Goal: Check status: Check status

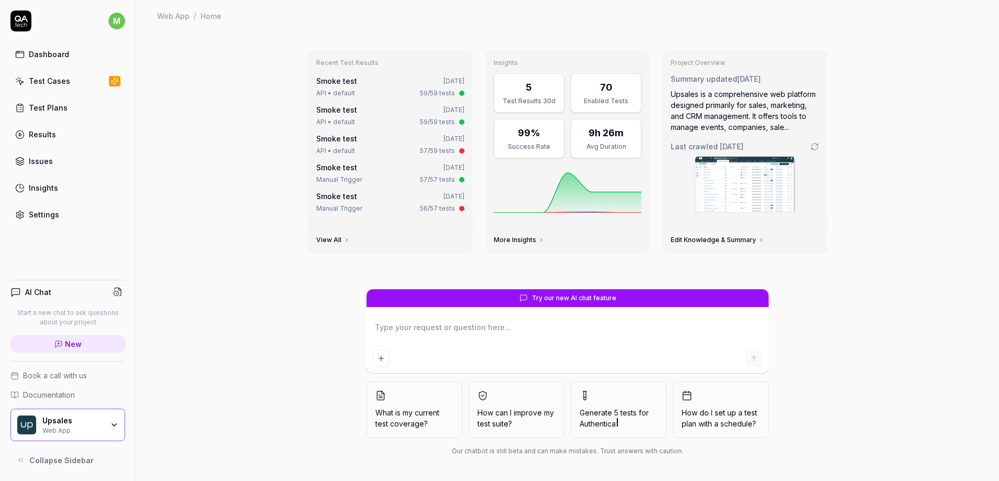
click at [336, 83] on link "Smoke test" at bounding box center [336, 80] width 41 height 9
type textarea "*"
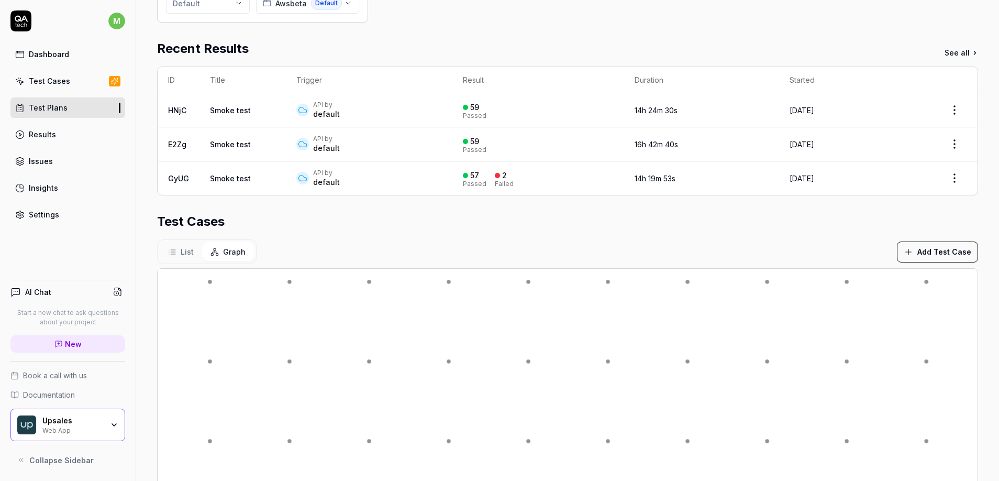
scroll to position [165, 0]
click at [237, 108] on link "Smoke test" at bounding box center [230, 112] width 41 height 9
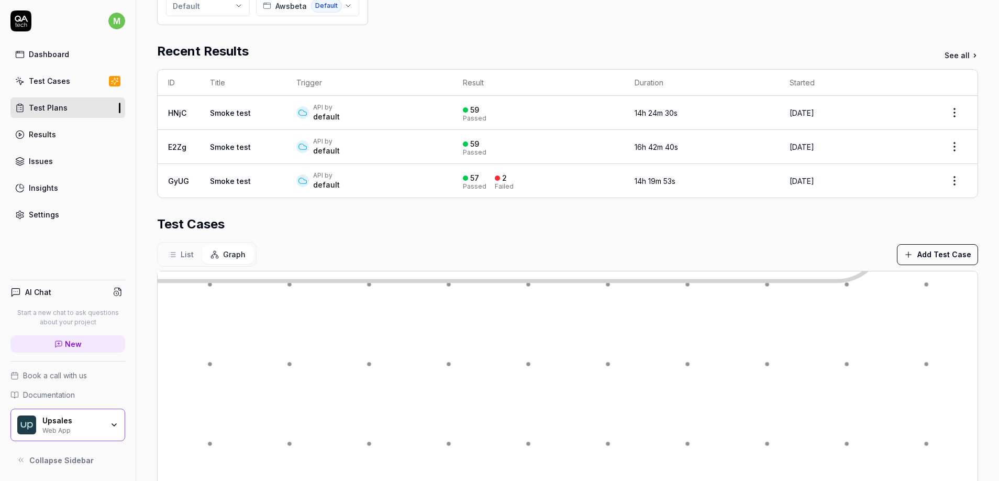
click at [237, 113] on link "Smoke test" at bounding box center [230, 112] width 41 height 9
click at [239, 114] on link "Smoke test" at bounding box center [230, 112] width 41 height 9
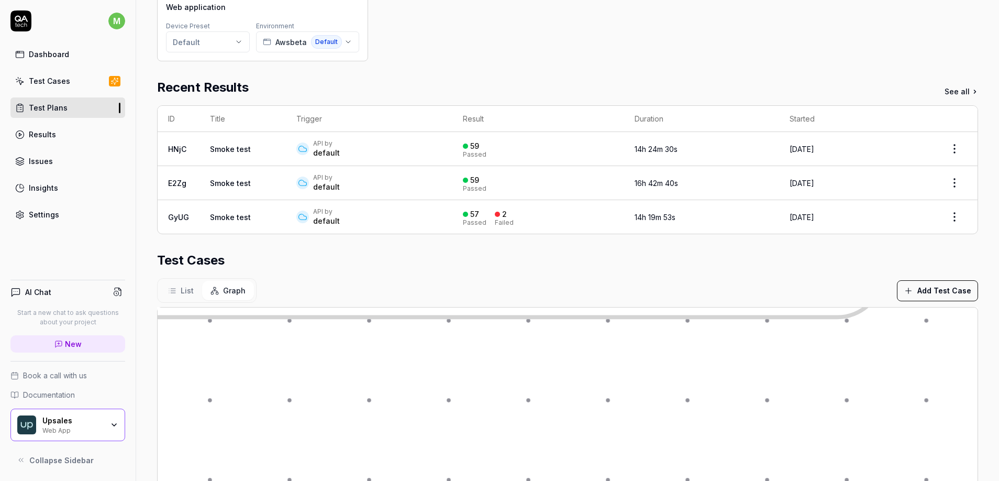
scroll to position [0, 0]
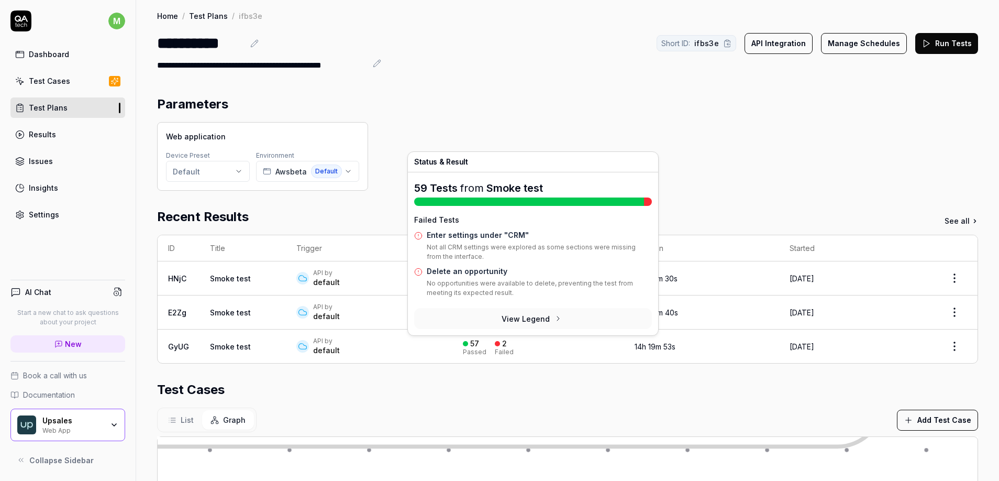
click at [568, 52] on div "**********" at bounding box center [567, 43] width 821 height 24
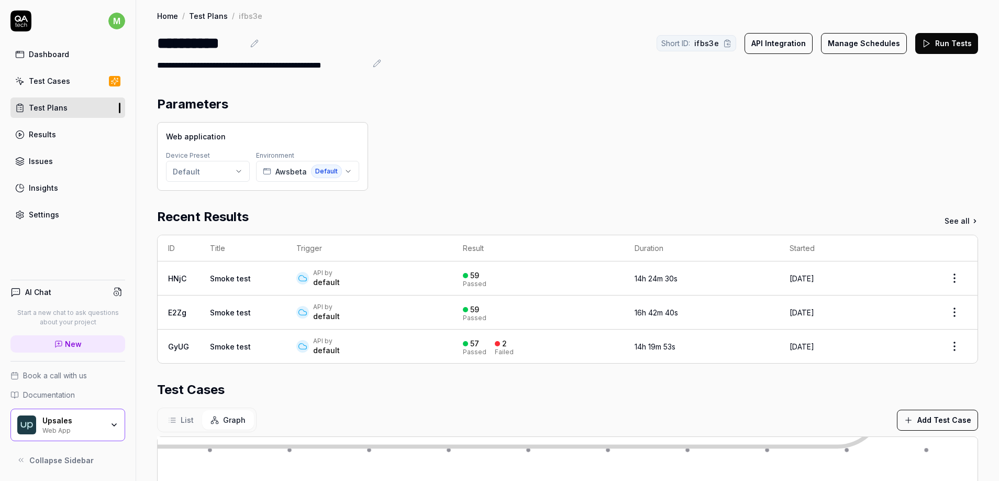
click at [80, 110] on link "Test Plans" at bounding box center [67, 107] width 115 height 20
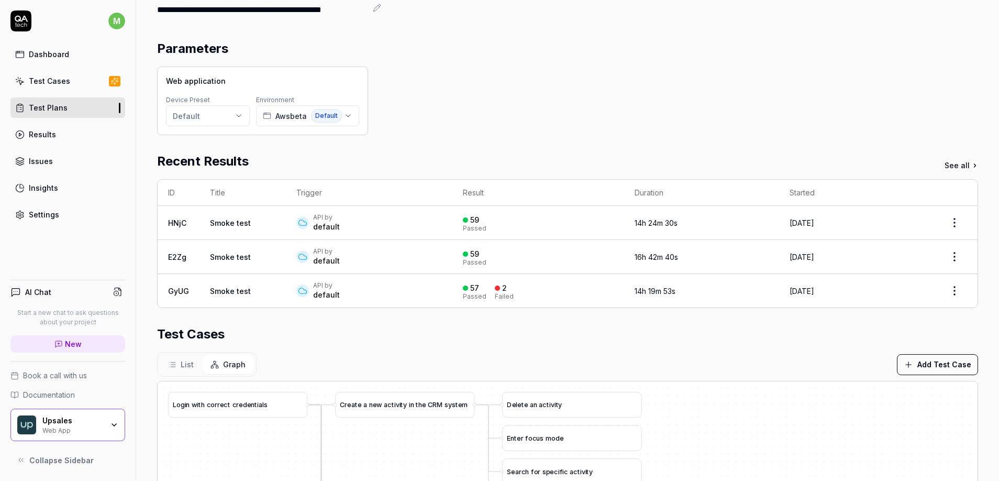
scroll to position [73, 0]
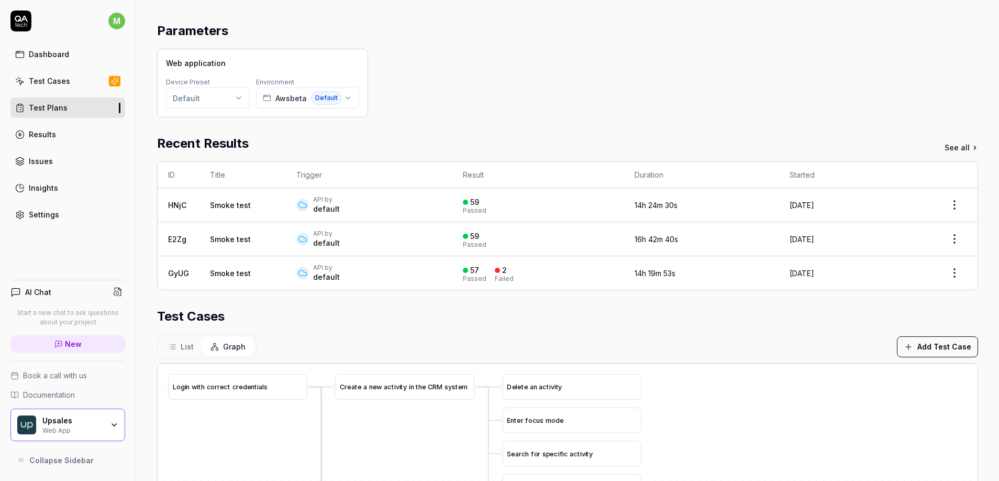
click at [637, 266] on td "14h 19m 53s" at bounding box center [701, 273] width 155 height 34
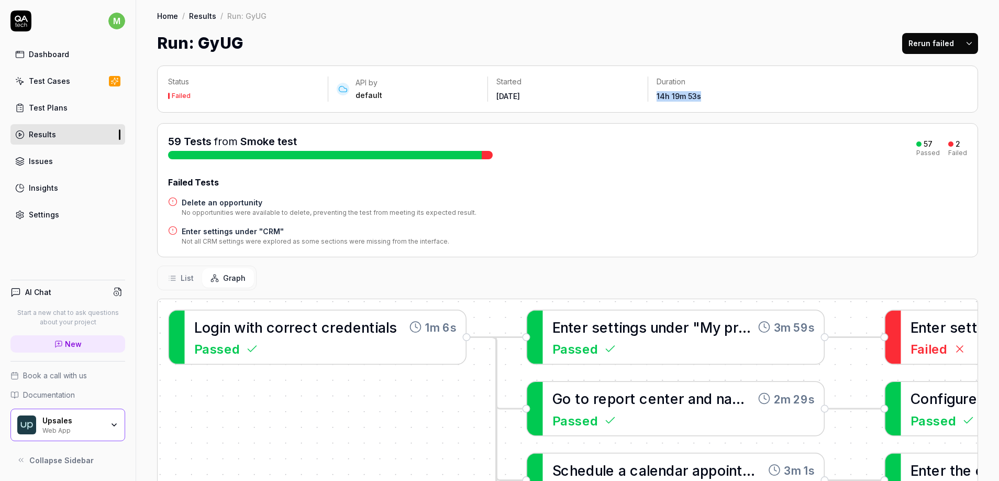
drag, startPoint x: 651, startPoint y: 98, endPoint x: 724, endPoint y: 101, distance: 73.3
click at [720, 98] on div "14h 19m 53s" at bounding box center [728, 96] width 142 height 10
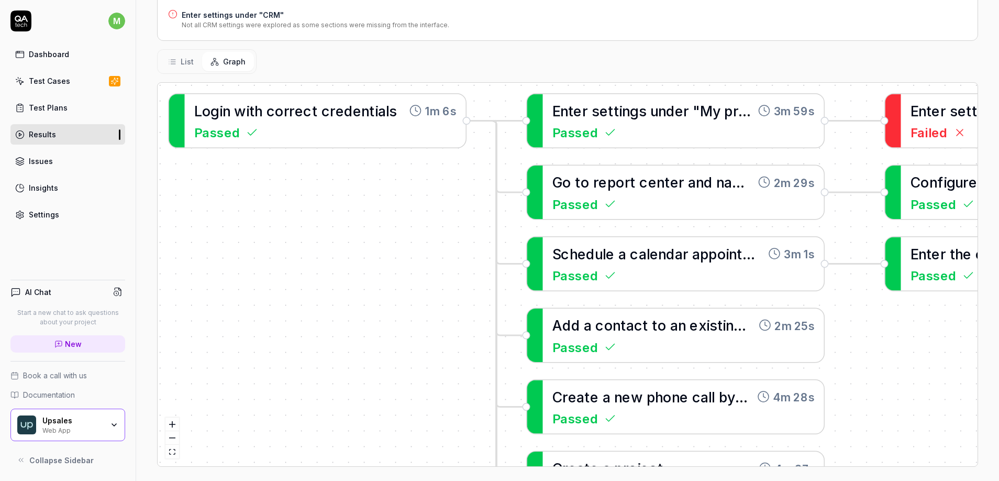
scroll to position [216, 0]
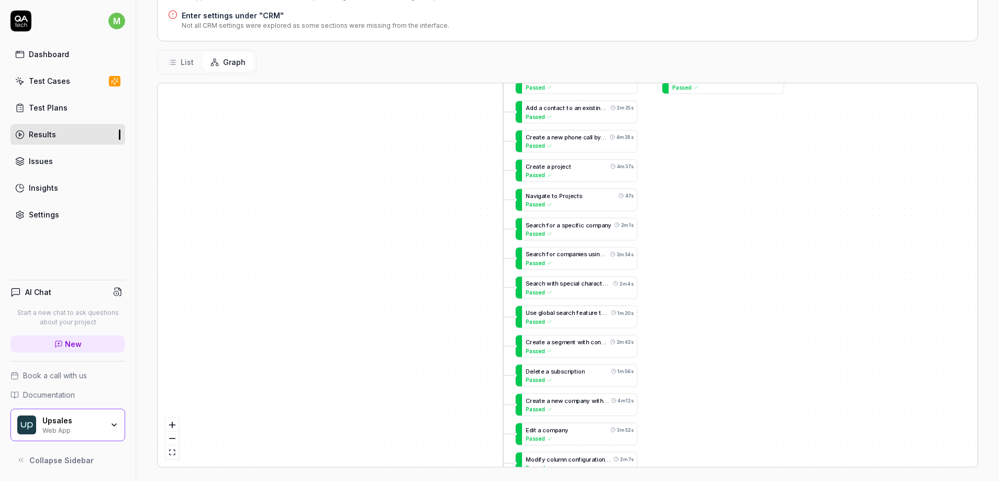
drag, startPoint x: 702, startPoint y: 377, endPoint x: 713, endPoint y: 138, distance: 239.5
click at [713, 138] on div "A d d a c o n t a c t t o a n e x i s t i n g c o m p a n y 2m 25s Passed L o g…" at bounding box center [568, 274] width 820 height 383
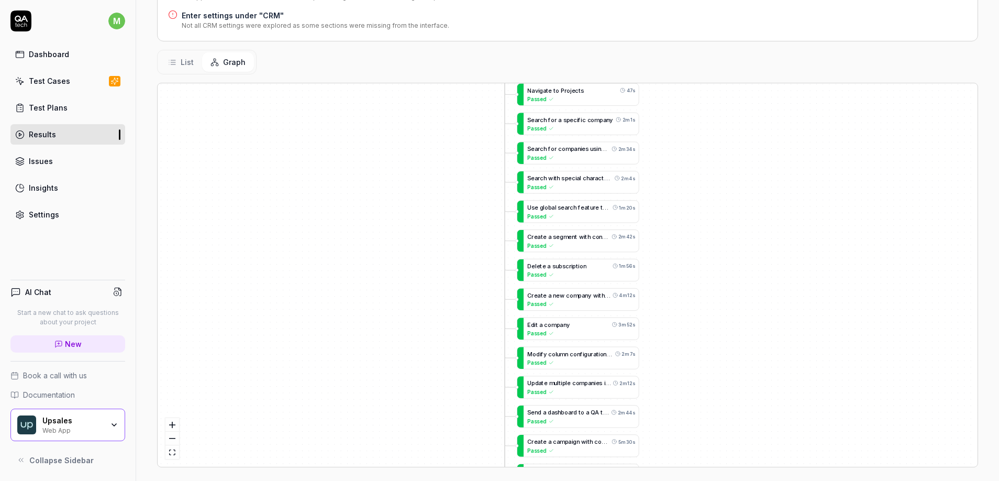
drag, startPoint x: 686, startPoint y: 323, endPoint x: 685, endPoint y: 274, distance: 48.2
click at [685, 274] on div "A d d a c o n t a c t t o a n e x i s t i n g c o m p a n y 2m 25s Passed L o g…" at bounding box center [568, 274] width 820 height 383
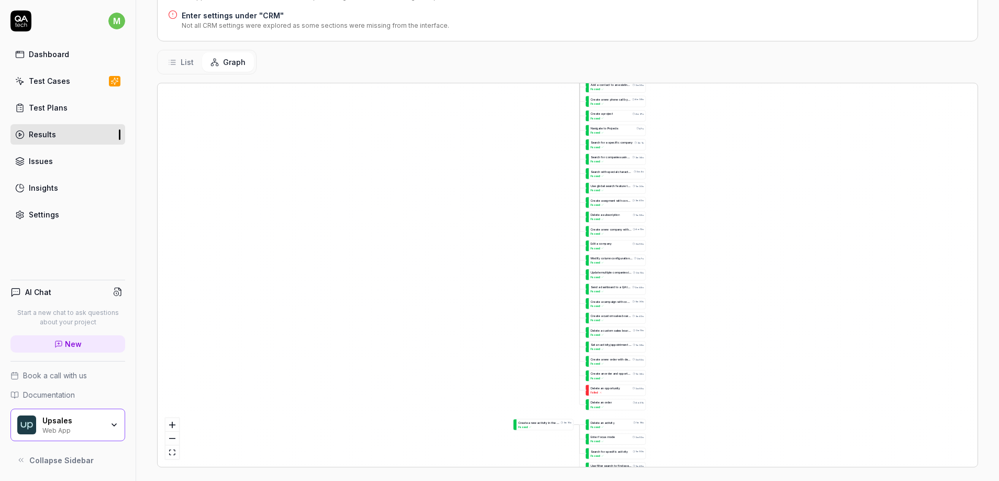
drag, startPoint x: 653, startPoint y: 317, endPoint x: 666, endPoint y: 179, distance: 138.3
click at [666, 180] on div "A d d a c o n t a c t t o a n e x i s t i n g c o m p a n y 2m 25s Passed L o g…" at bounding box center [568, 274] width 820 height 383
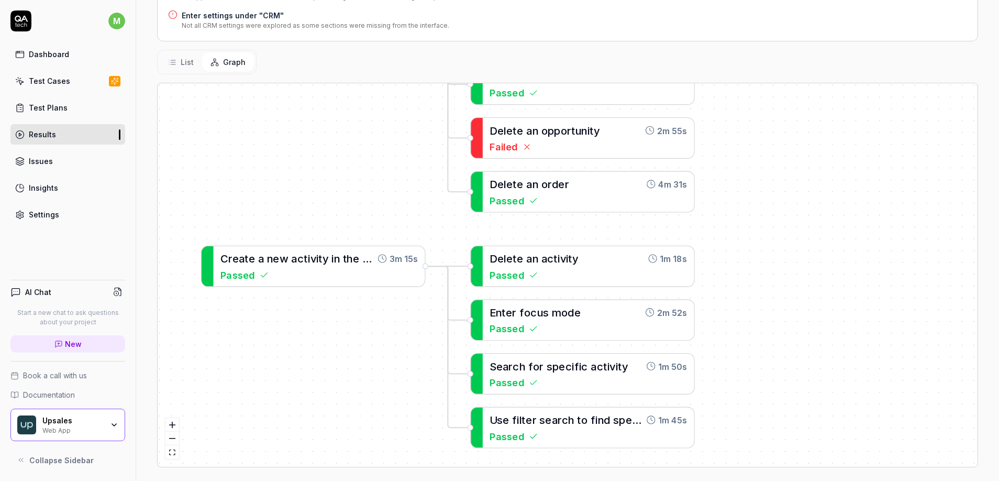
drag, startPoint x: 830, startPoint y: 313, endPoint x: 795, endPoint y: 135, distance: 181.3
click at [793, 155] on div "A d d a c o n t a c t t o a n e x i s t i n g c o m p a n y 2m 25s Passed L o g…" at bounding box center [568, 274] width 820 height 383
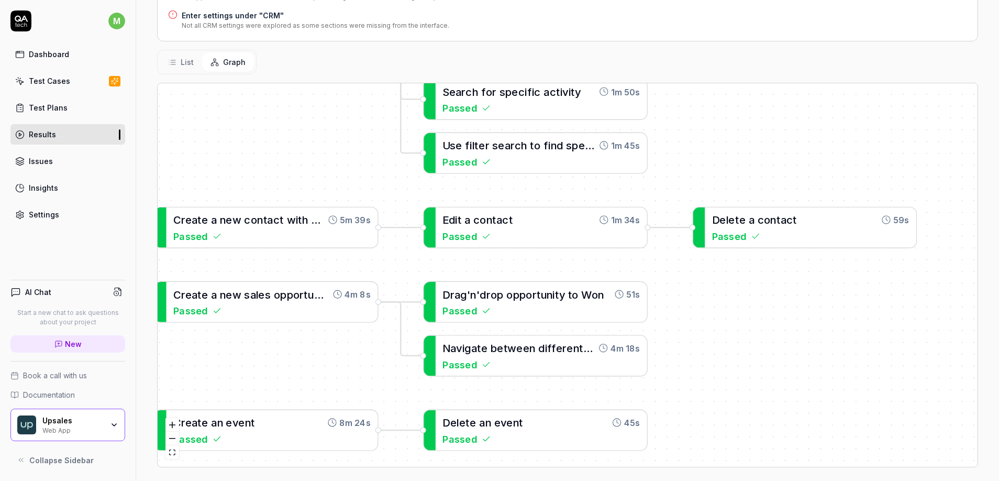
drag, startPoint x: 789, startPoint y: 254, endPoint x: 785, endPoint y: 96, distance: 158.7
click at [781, 110] on div "A d d a c o n t a c t t o a n e x i s t i n g c o m p a n y 2m 25s Passed L o g…" at bounding box center [568, 274] width 820 height 383
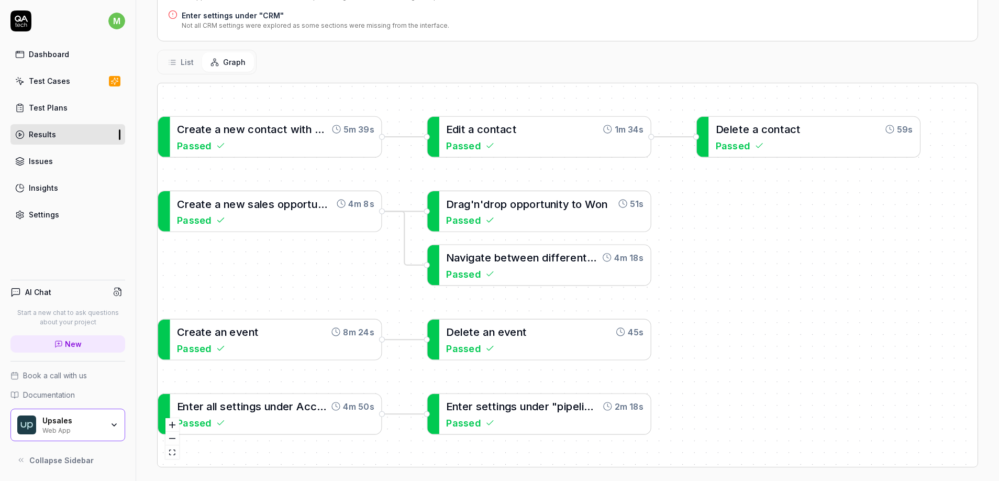
drag, startPoint x: 734, startPoint y: 302, endPoint x: 751, endPoint y: 193, distance: 110.3
click at [751, 194] on div "A d d a c o n t a c t t o a n e x i s t i n g c o m p a n y 2m 25s Passed L o g…" at bounding box center [568, 274] width 820 height 383
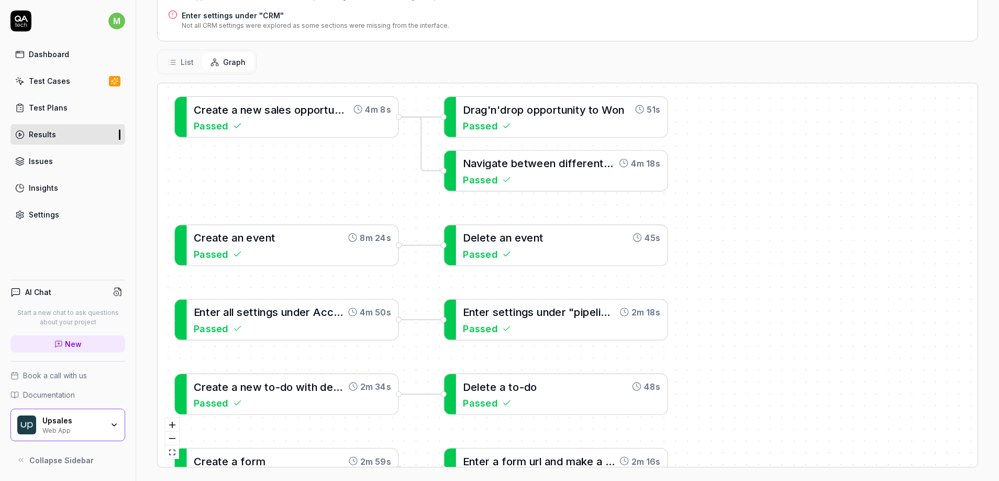
drag, startPoint x: 742, startPoint y: 202, endPoint x: 742, endPoint y: 191, distance: 11.0
click at [742, 191] on div "A d d a c o n t a c t t o a n e x i s t i n g c o m p a n y 2m 25s Passed L o g…" at bounding box center [568, 274] width 820 height 383
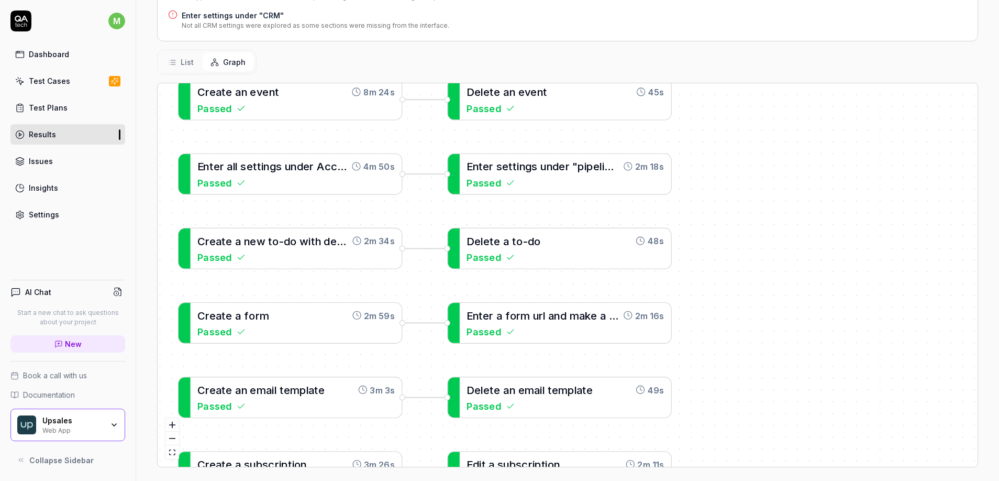
drag, startPoint x: 719, startPoint y: 377, endPoint x: 714, endPoint y: 315, distance: 62.5
click at [716, 223] on div "A d d a c o n t a c t t o a n e x i s t i n g c o m p a n y 2m 25s Passed L o g…" at bounding box center [568, 274] width 820 height 383
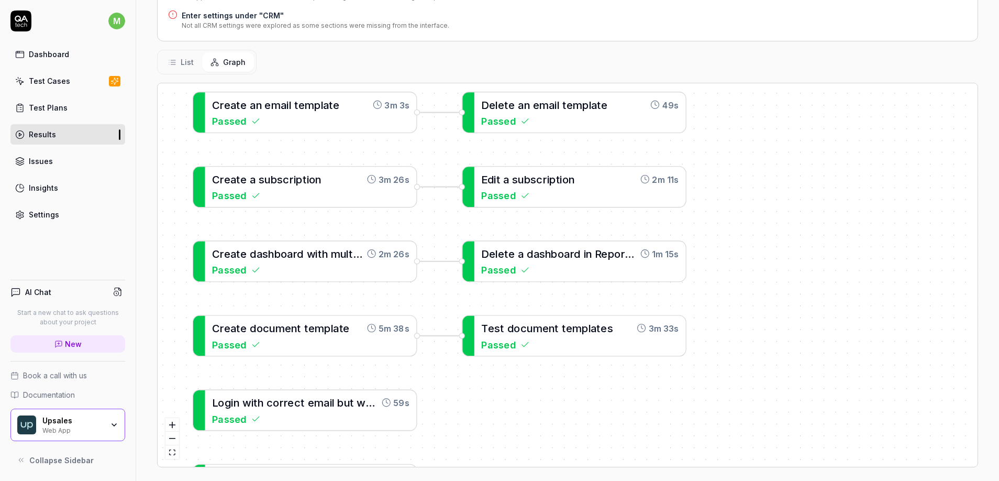
drag, startPoint x: 702, startPoint y: 404, endPoint x: 691, endPoint y: 356, distance: 49.0
click at [709, 199] on div "A d d a c o n t a c t t o a n e x i s t i n g c o m p a n y 2m 25s Passed L o g…" at bounding box center [568, 274] width 820 height 383
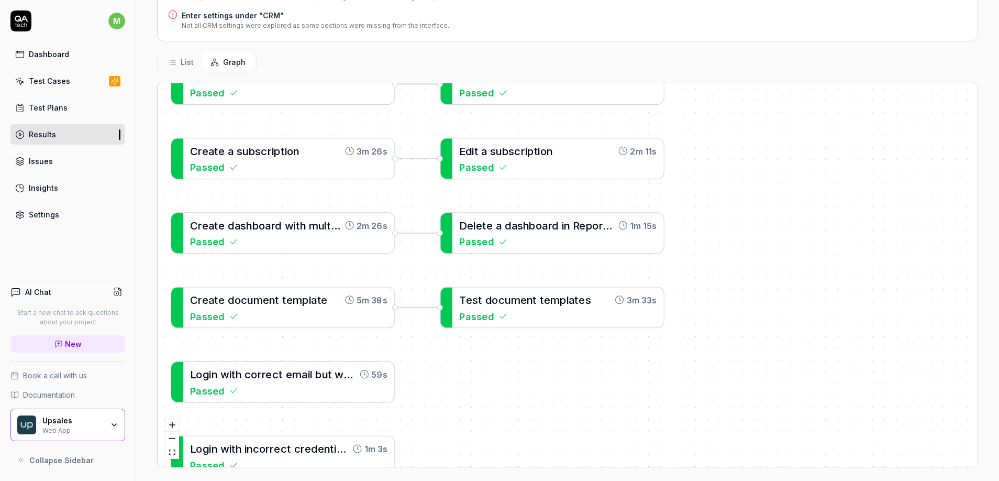
drag, startPoint x: 687, startPoint y: 372, endPoint x: 659, endPoint y: 447, distance: 79.8
click at [659, 447] on div "A d d a c o n t a c t t o a n e x i s t i n g c o m p a n y 2m 25s Passed L o g…" at bounding box center [568, 274] width 820 height 383
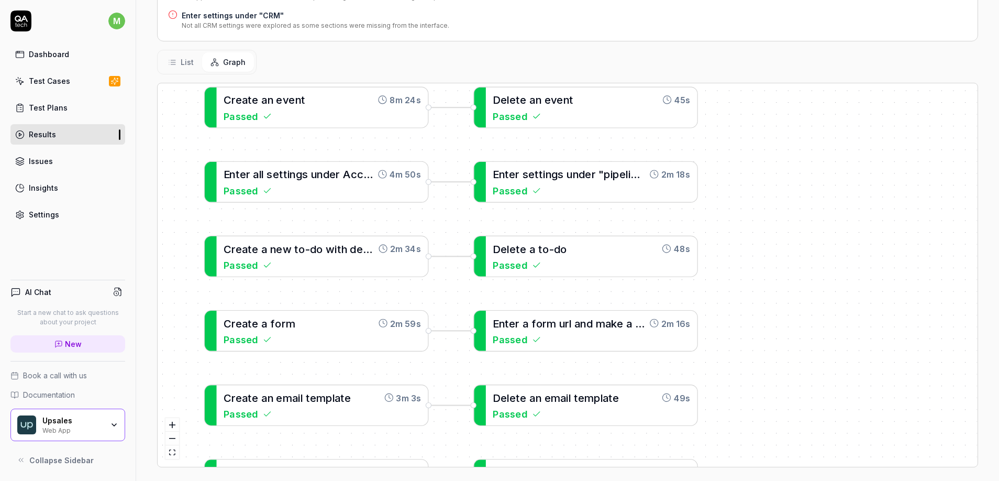
drag, startPoint x: 725, startPoint y: 276, endPoint x: 740, endPoint y: 281, distance: 16.4
click at [752, 455] on div "A d d a c o n t a c t t o a n e x i s t i n g c o m p a n y 2m 25s Passed L o g…" at bounding box center [568, 274] width 820 height 383
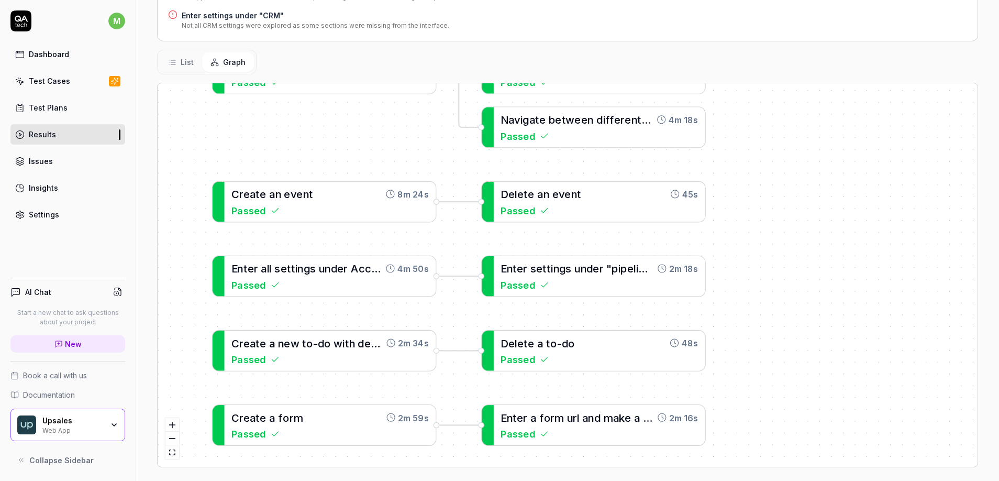
drag, startPoint x: 748, startPoint y: 240, endPoint x: 743, endPoint y: 336, distance: 95.9
click at [744, 431] on div "A d d a c o n t a c t t o a n e x i s t i n g c o m p a n y 2m 25s Passed L o g…" at bounding box center [568, 274] width 820 height 383
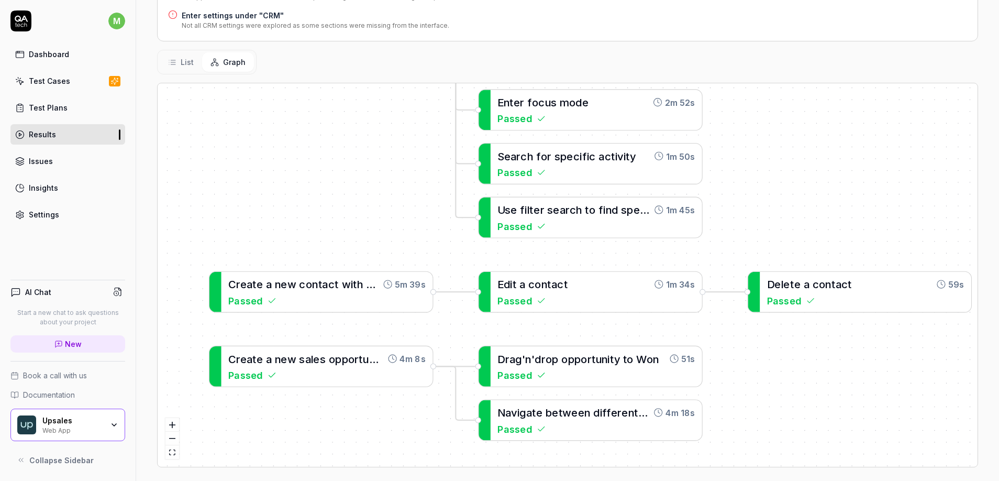
drag, startPoint x: 746, startPoint y: 199, endPoint x: 742, endPoint y: 407, distance: 207.9
click at [742, 430] on div "A d d a c o n t a c t t o a n e x i s t i n g c o m p a n y 2m 25s Passed L o g…" at bounding box center [568, 274] width 820 height 383
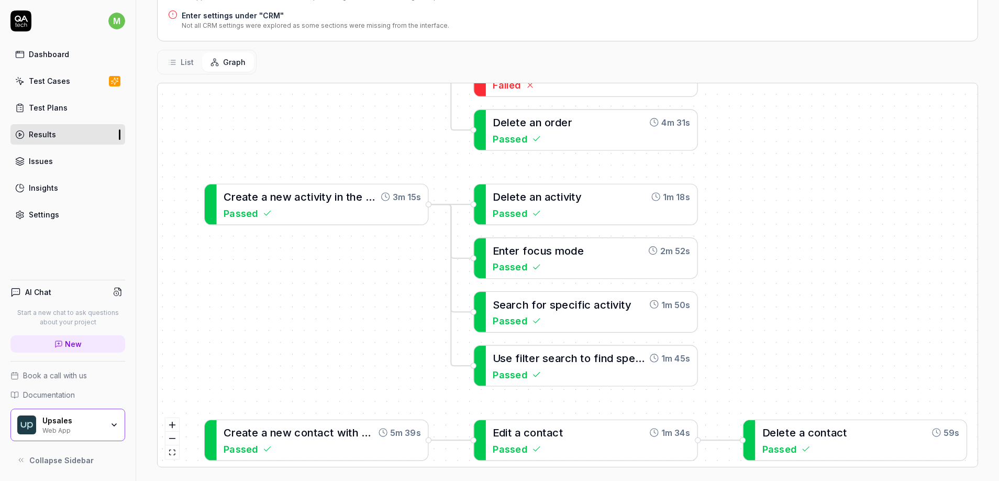
drag, startPoint x: 748, startPoint y: 192, endPoint x: 738, endPoint y: 402, distance: 210.7
click at [736, 470] on div "Status Failed API by default Started [DATE] Duration 14h 19m 53s 59 Tests from …" at bounding box center [567, 163] width 863 height 649
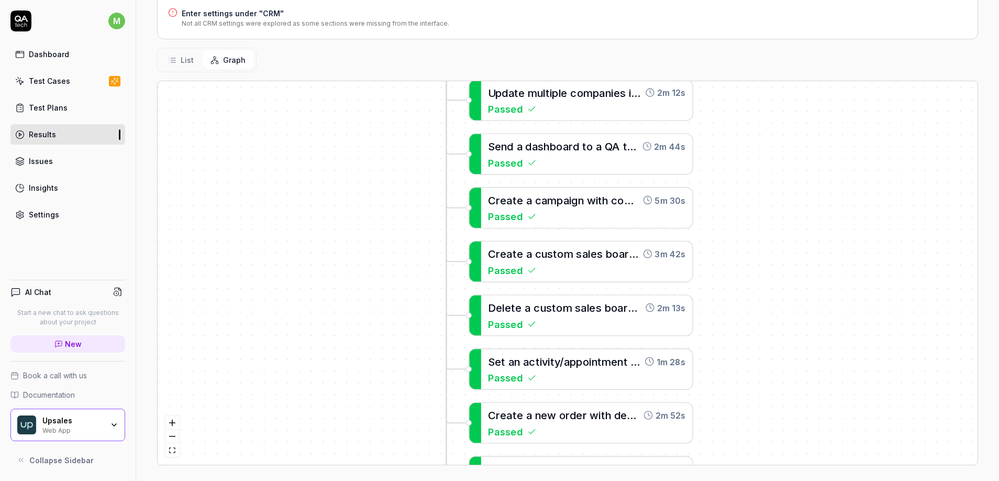
drag, startPoint x: 745, startPoint y: 239, endPoint x: 752, endPoint y: 426, distance: 187.1
click at [752, 426] on div "A d d a c o n t a c t t o a n e x i s t i n g c o m p a n y 2m 25s Passed L o g…" at bounding box center [568, 272] width 820 height 383
drag, startPoint x: 742, startPoint y: 173, endPoint x: 738, endPoint y: 451, distance: 278.0
click at [738, 457] on div "A d d a c o n t a c t t o a n e x i s t i n g c o m p a n y 2m 25s Passed L o g…" at bounding box center [568, 272] width 820 height 383
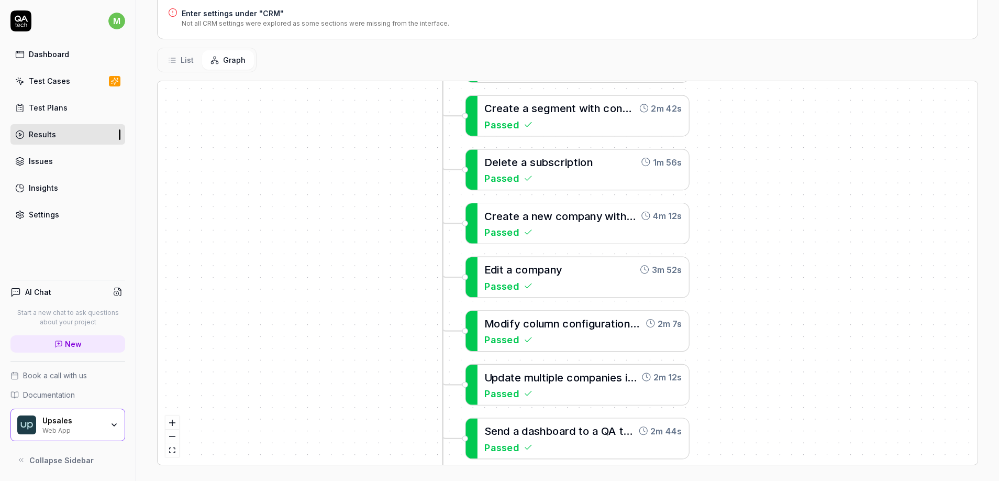
drag, startPoint x: 735, startPoint y: 160, endPoint x: 735, endPoint y: 394, distance: 234.0
click at [737, 414] on div "A d d a c o n t a c t t o a n e x i s t i n g c o m p a n y 2m 25s Passed L o g…" at bounding box center [568, 272] width 820 height 383
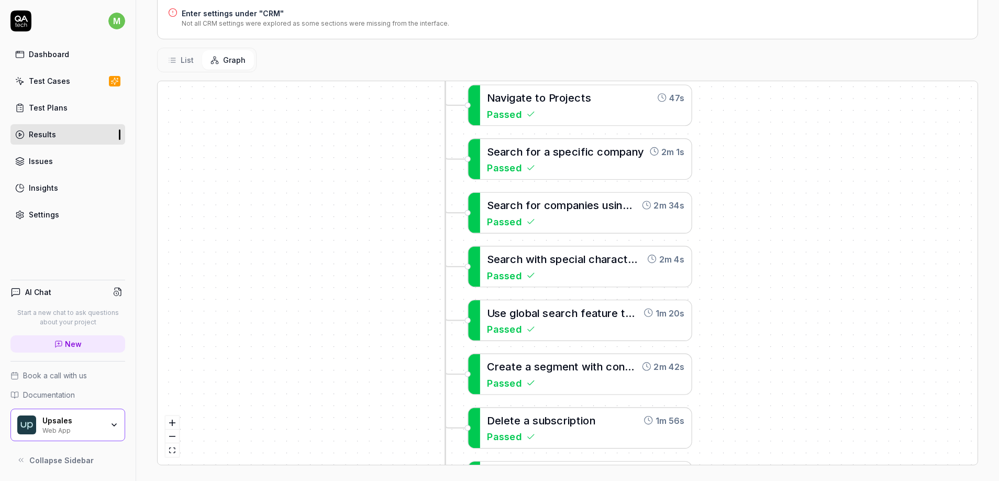
drag, startPoint x: 727, startPoint y: 143, endPoint x: 723, endPoint y: 388, distance: 244.5
click at [723, 410] on div "A d d a c o n t a c t t o a n e x i s t i n g c o m p a n y 2m 25s Passed L o g…" at bounding box center [568, 272] width 820 height 383
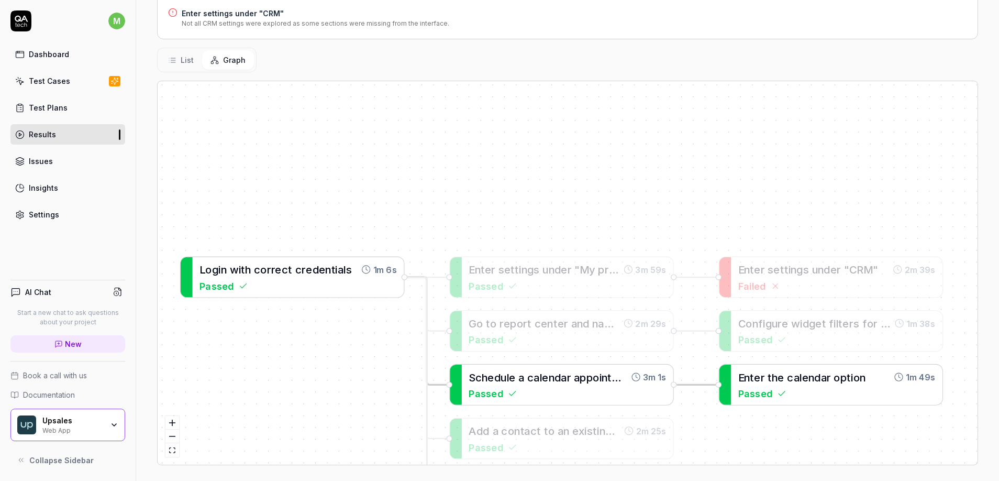
drag, startPoint x: 736, startPoint y: 205, endPoint x: 724, endPoint y: 405, distance: 200.4
click at [724, 405] on div "A d d a c o n t a c t t o a n e x i s t i n g c o m p a n y 2m 25s Passed L o g…" at bounding box center [568, 272] width 820 height 383
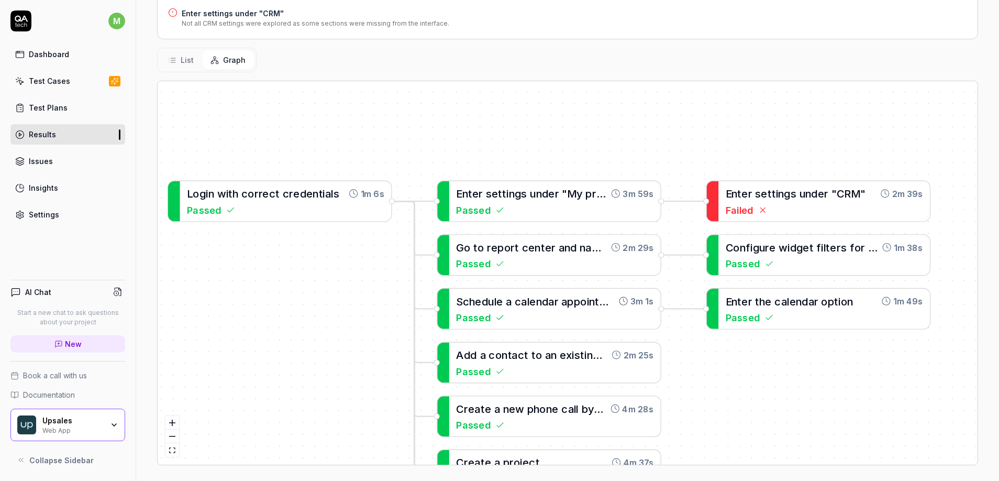
drag, startPoint x: 707, startPoint y: 139, endPoint x: 703, endPoint y: 122, distance: 17.8
click at [703, 118] on div "A d d a c o n t a c t t o a n e x i s t i n g c o m p a n y 2m 25s Passed L o g…" at bounding box center [568, 272] width 820 height 383
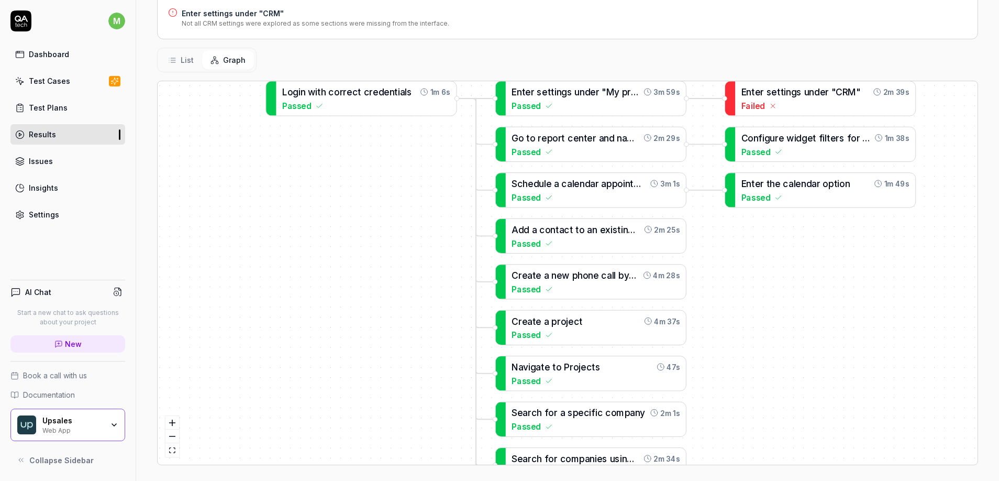
drag, startPoint x: 424, startPoint y: 310, endPoint x: 484, endPoint y: 67, distance: 250.3
click at [478, 82] on div "A d d a c o n t a c t t o a n e x i s t i n g c o m p a n y 2m 25s Passed L o g…" at bounding box center [568, 272] width 820 height 383
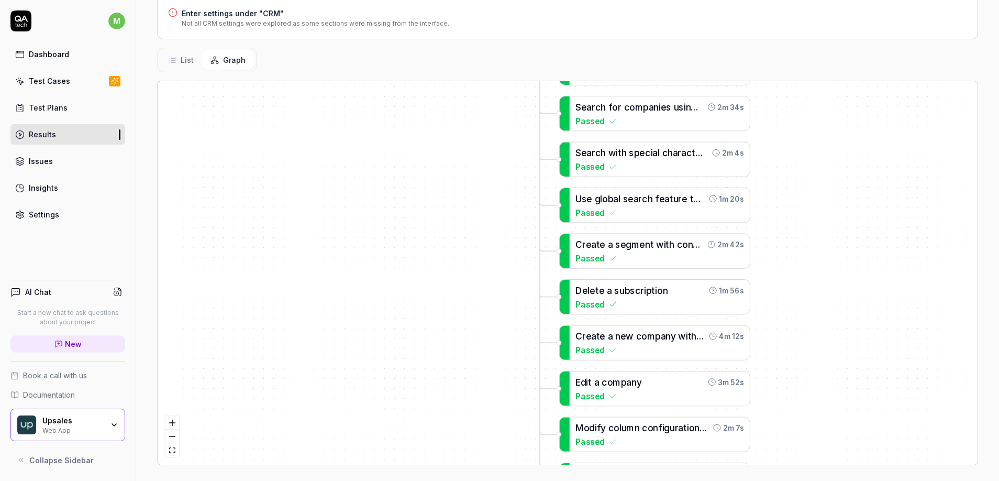
drag, startPoint x: 488, startPoint y: 263, endPoint x: 501, endPoint y: 115, distance: 149.3
click at [505, 92] on div "A d d a c o n t a c t t o a n e x i s t i n g c o m p a n y 2m 25s Passed L o g…" at bounding box center [568, 272] width 820 height 383
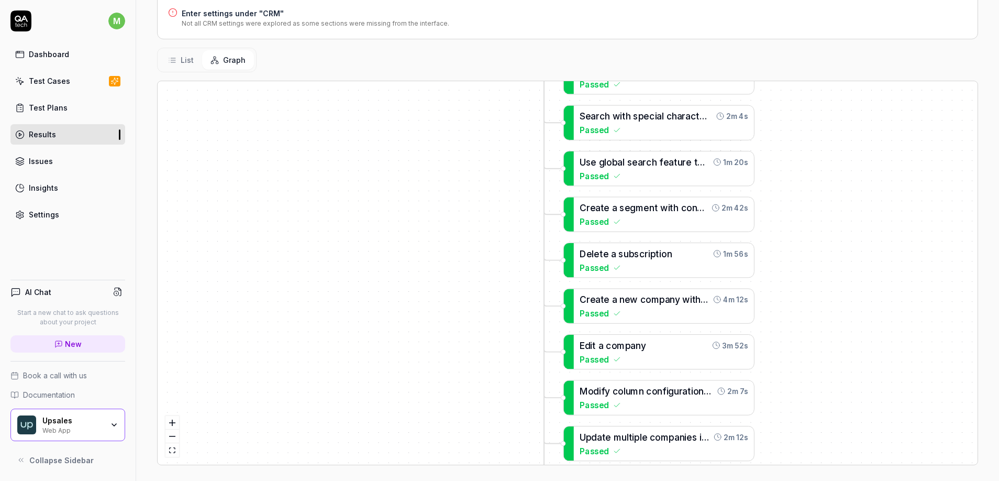
click at [506, 158] on div "A d d a c o n t a c t t o a n e x i s t i n g c o m p a n y 2m 25s Passed L o g…" at bounding box center [568, 272] width 820 height 383
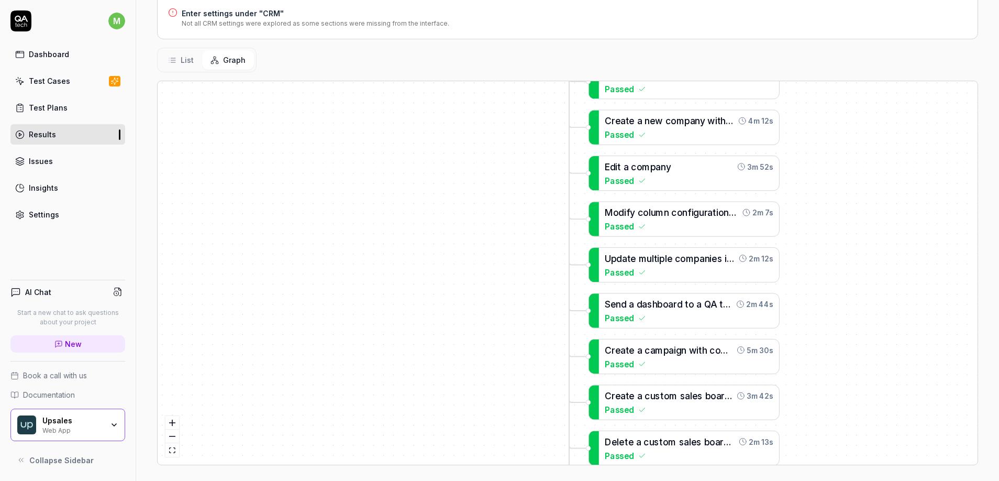
drag, startPoint x: 517, startPoint y: 248, endPoint x: 521, endPoint y: 192, distance: 56.1
click at [521, 197] on div "A d d a c o n t a c t t o a n e x i s t i n g c o m p a n y 2m 25s Passed L o g…" at bounding box center [568, 272] width 820 height 383
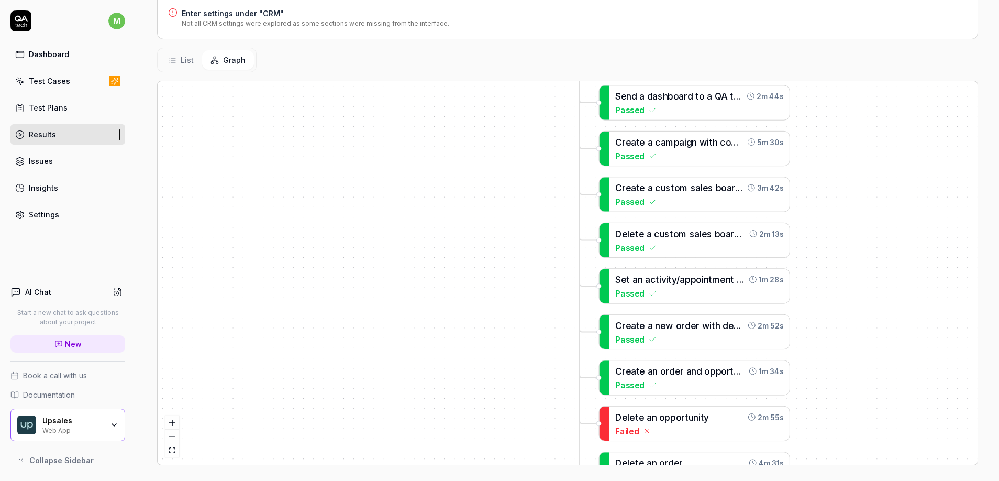
drag, startPoint x: 525, startPoint y: 355, endPoint x: 507, endPoint y: 256, distance: 100.4
click at [512, 229] on div "A d d a c o n t a c t t o a n e x i s t i n g c o m p a n y 2m 25s Passed L o g…" at bounding box center [568, 272] width 820 height 383
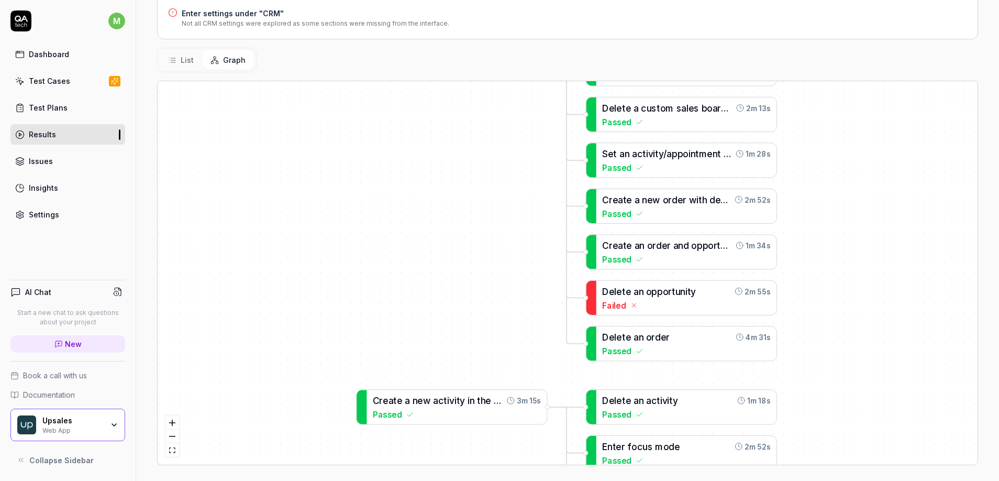
drag, startPoint x: 518, startPoint y: 355, endPoint x: 498, endPoint y: 219, distance: 137.6
click at [498, 220] on div "A d d a c o n t a c t t o a n e x i s t i n g c o m p a n y 2m 25s Passed L o g…" at bounding box center [568, 272] width 820 height 383
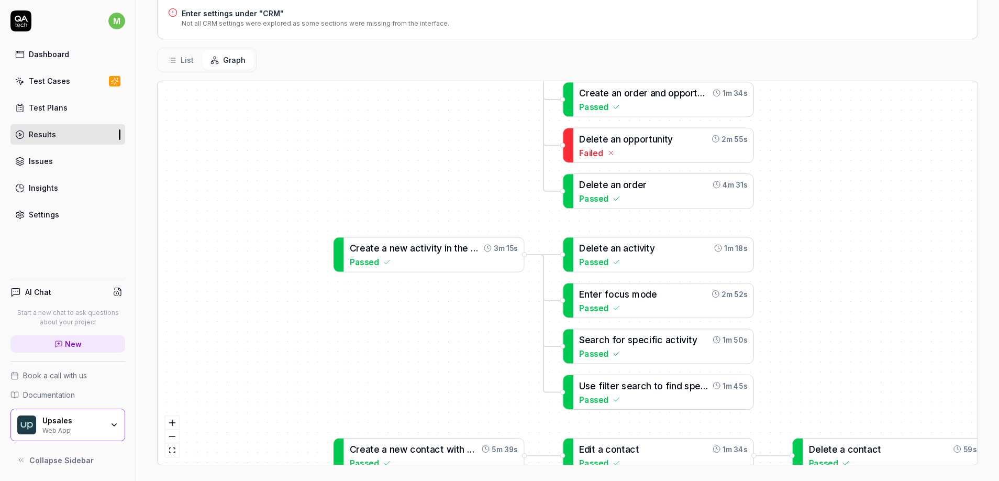
click at [486, 211] on div "A d d a c o n t a c t t o a n e x i s t i n g c o m p a n y 2m 25s Passed L o g…" at bounding box center [568, 272] width 820 height 383
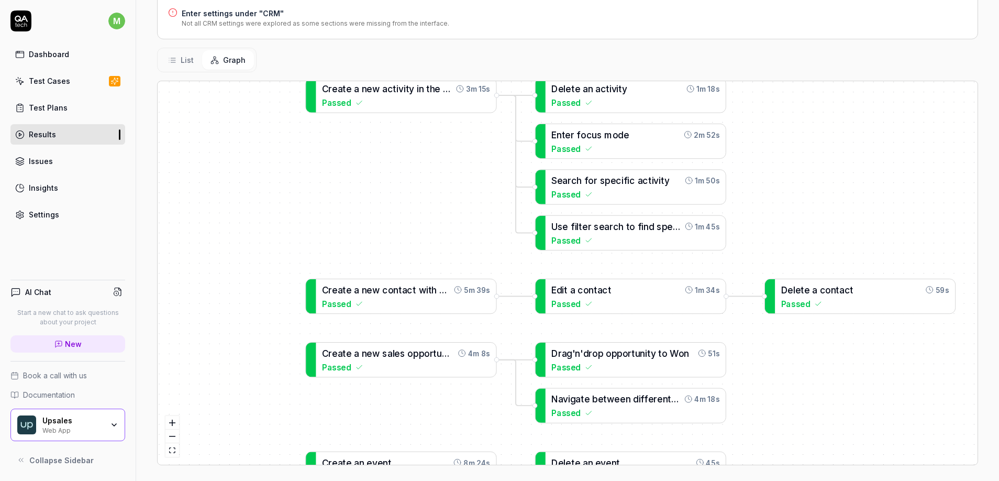
drag, startPoint x: 485, startPoint y: 215, endPoint x: 486, endPoint y: 237, distance: 22.0
click at [485, 212] on div "A d d a c o n t a c t t o a n e x i s t i n g c o m p a n y 2m 25s Passed L o g…" at bounding box center [568, 272] width 820 height 383
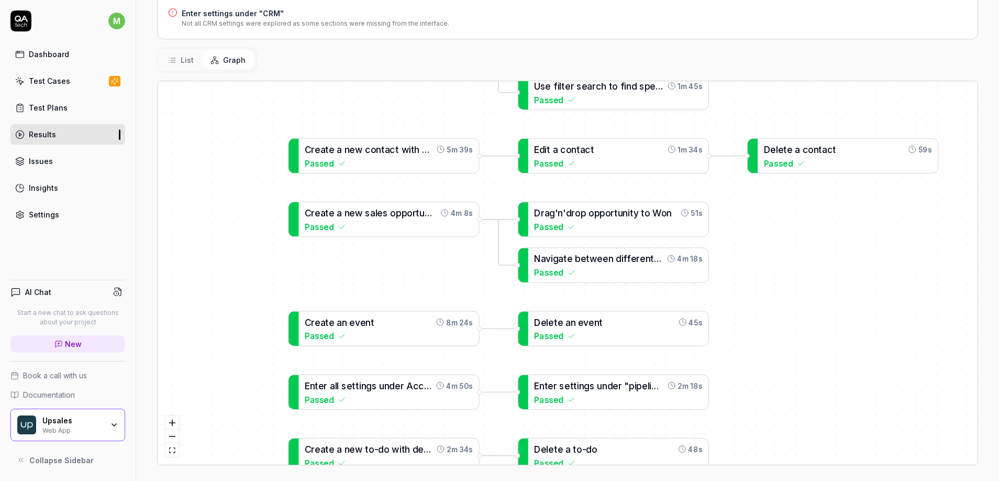
drag, startPoint x: 483, startPoint y: 240, endPoint x: 480, endPoint y: 225, distance: 14.9
click at [480, 216] on div "A d d a c o n t a c t t o a n e x i s t i n g c o m p a n y 2m 25s Passed L o g…" at bounding box center [568, 272] width 820 height 383
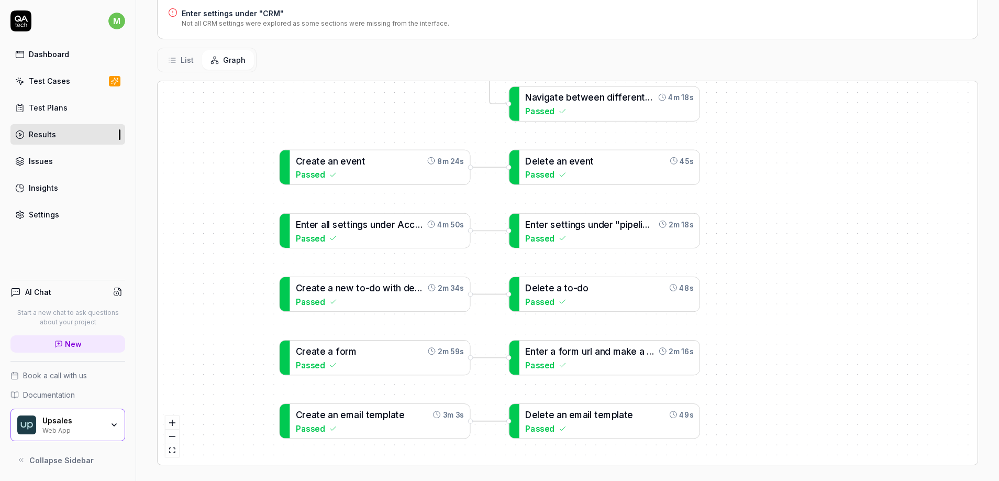
drag, startPoint x: 487, startPoint y: 307, endPoint x: 485, endPoint y: 193, distance: 113.6
click at [484, 182] on div "A d d a c o n t a c t t o a n e x i s t i n g c o m p a n y 2m 25s Passed L o g…" at bounding box center [568, 272] width 820 height 383
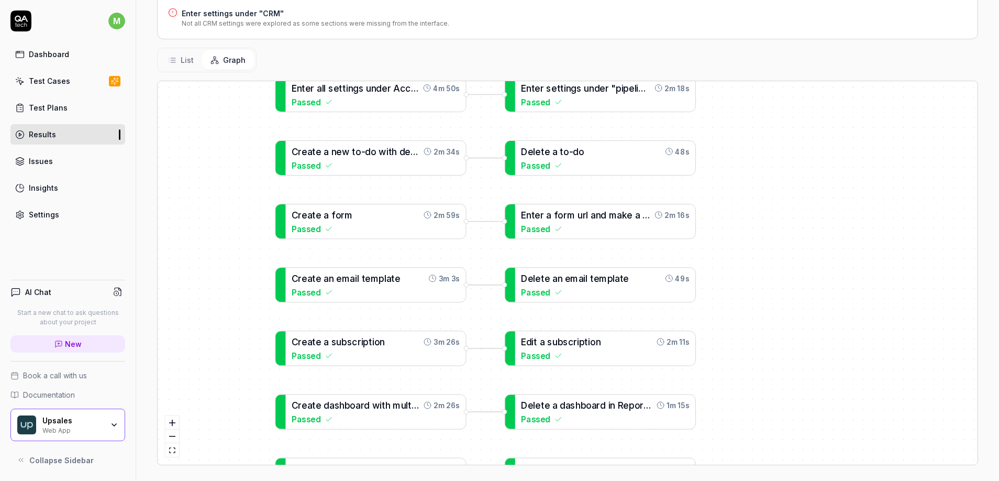
drag, startPoint x: 492, startPoint y: 297, endPoint x: 492, endPoint y: 179, distance: 118.3
click at [492, 179] on div "A d d a c o n t a c t t o a n e x i s t i n g c o m p a n y 2m 25s Passed L o g…" at bounding box center [568, 272] width 820 height 383
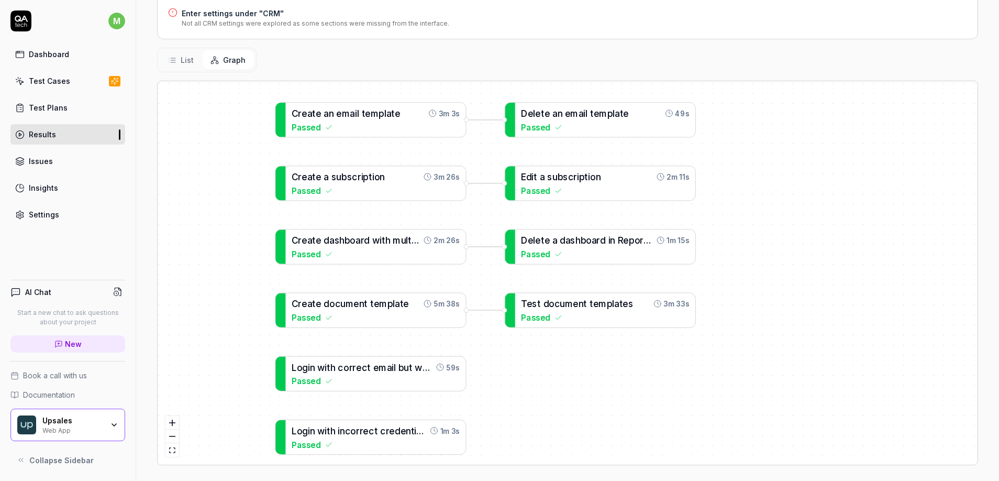
drag
click at [501, 186] on div "A d d a c o n t a c t t o a n e x i s t i n g c o m p a n y 2m 25s Passed L o g…" at bounding box center [568, 272] width 820 height 383
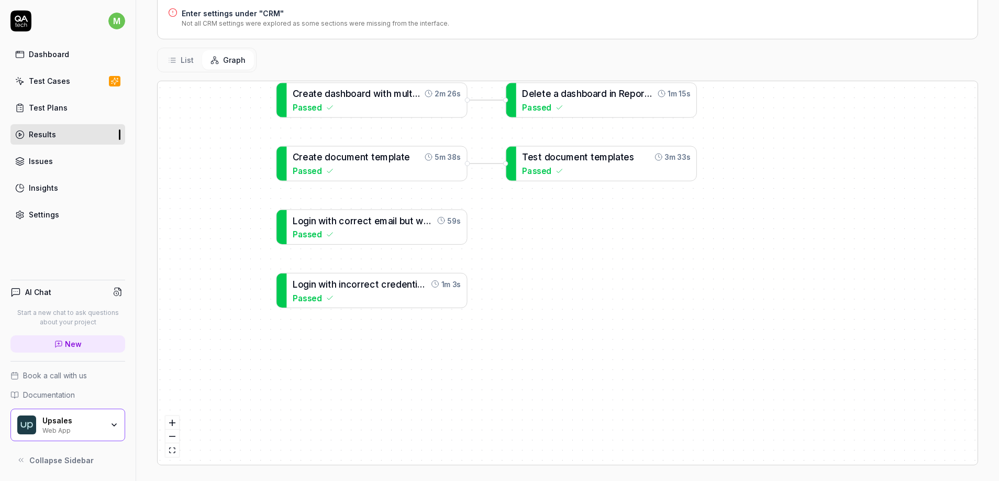
click at [498, 257] on div "A d d a c o n t a c t t o a n e x i s t i n g c o m p a n y 2m 25s Passed L o g…" at bounding box center [568, 272] width 820 height 383
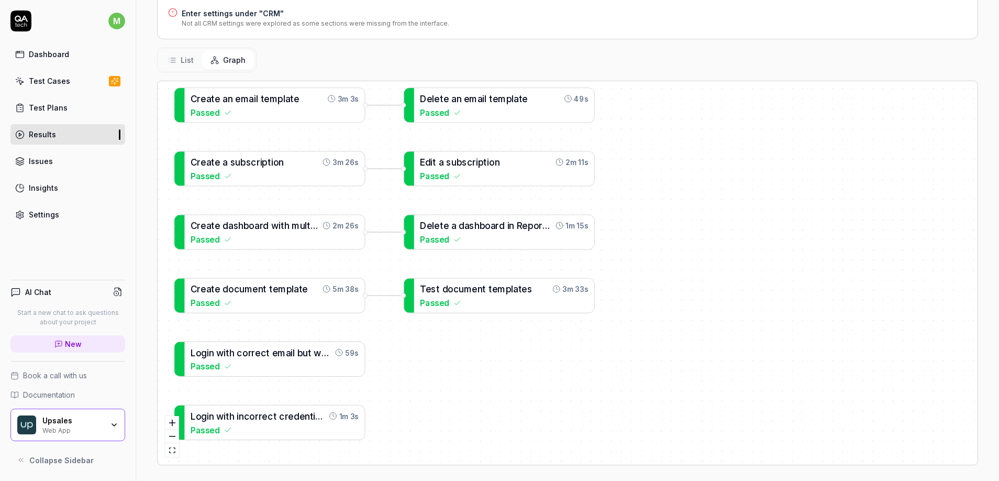
click at [519, 342] on div "A d d a c o n t a c t t o a n e x i s t i n g c o m p a n y 2m 25s Passed L o g…" at bounding box center [568, 272] width 820 height 383
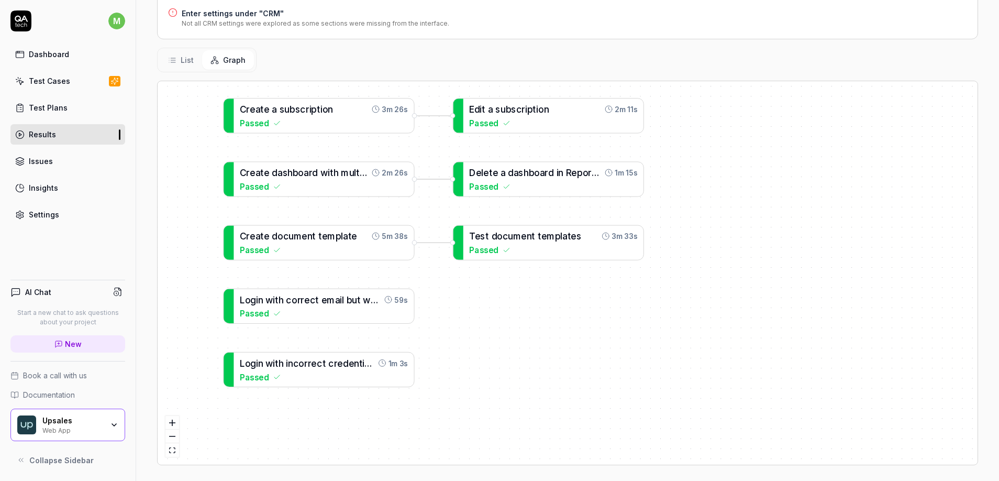
click at [720, 152] on div "A d d a c o n t a c t t o a n e x i s t i n g c o m p a n y 2m 25s Passed L o g…" at bounding box center [568, 272] width 820 height 383
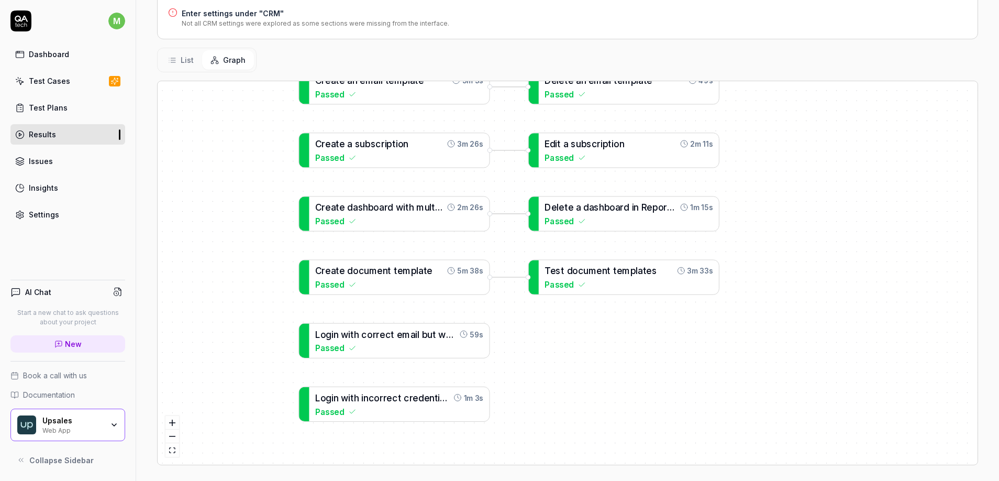
click at [537, 358] on div "A d d a c o n t a c t t o a n e x i s t i n g c o m p a n y 2m 25s Passed L o g…" at bounding box center [568, 272] width 820 height 383
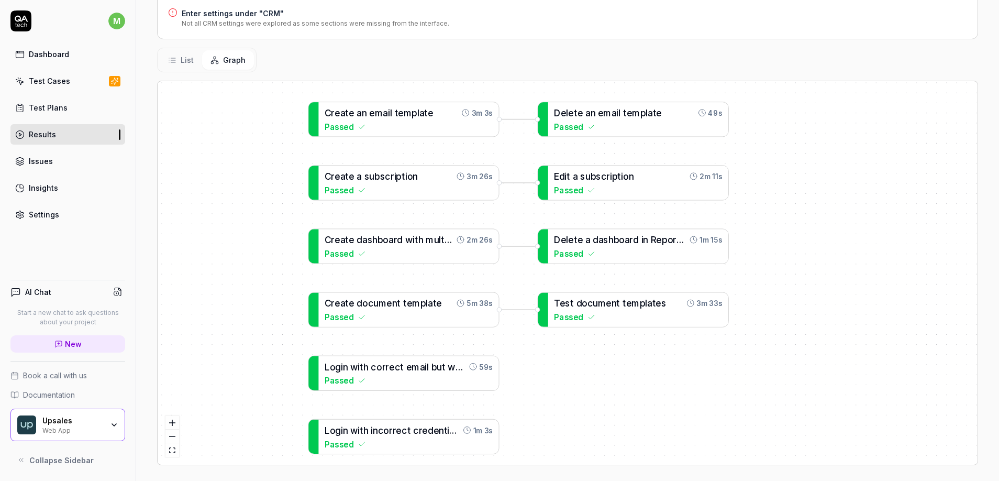
click at [520, 406] on div "A d d a c o n t a c t t o a n e x i s t i n g c o m p a n y 2m 25s Passed L o g…" at bounding box center [568, 272] width 820 height 383
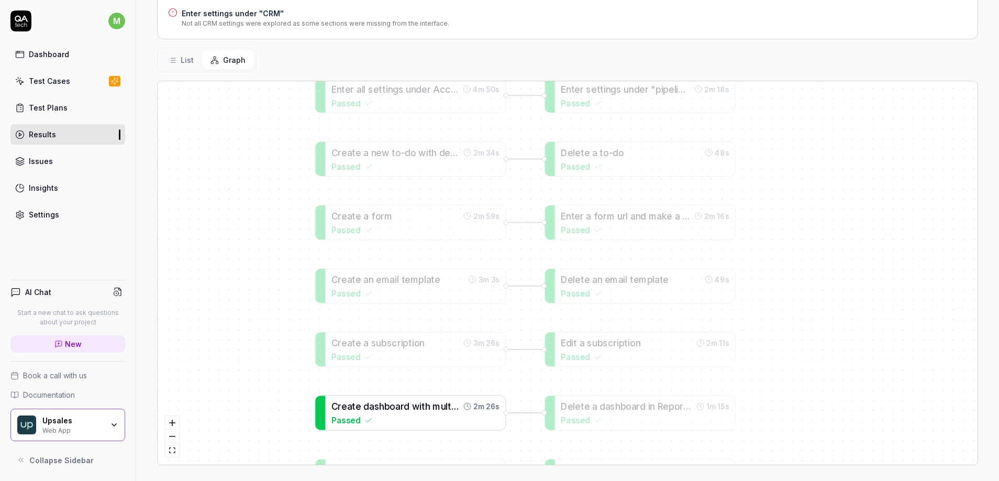
click at [506, 395] on link "C r e a t e d a s h b o a r d w i t h m u l t i p l e w i d g e t t y p e s 2m …" at bounding box center [410, 412] width 191 height 35
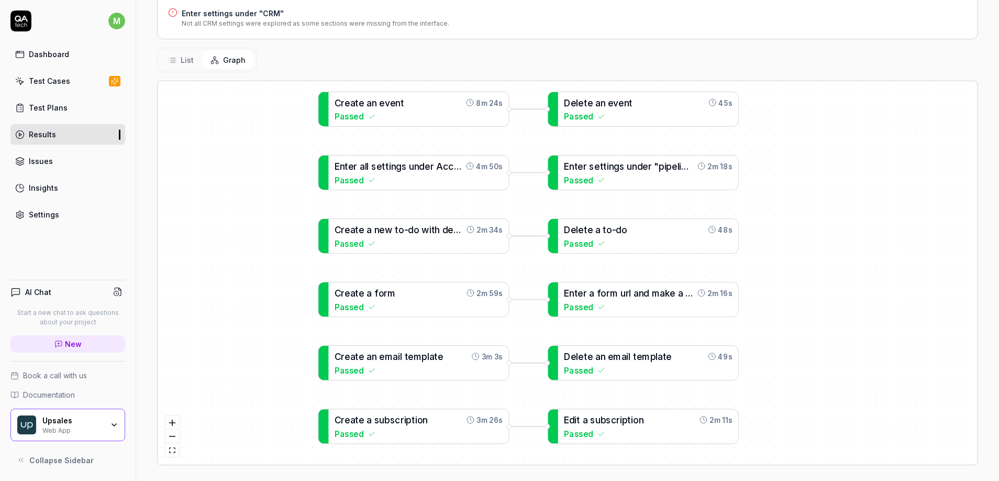
click at [514, 341] on div "A d d a c o n t a c t t o a n e x i s t i n g c o m p a n y 2m 25s Passed L o g…" at bounding box center [568, 272] width 820 height 383
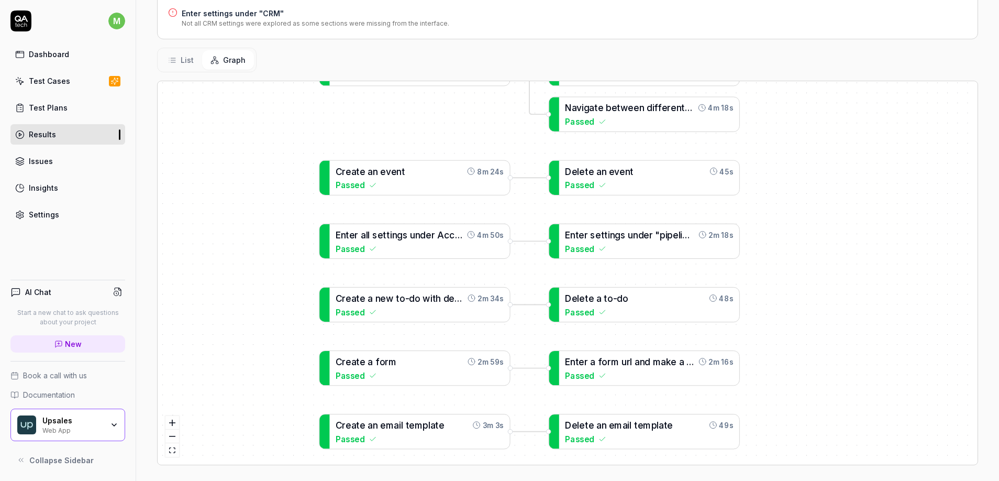
click at [516, 347] on div "A d d a c o n t a c t t o a n e x i s t i n g c o m p a n y 2m 25s Passed L o g…" at bounding box center [568, 272] width 820 height 383
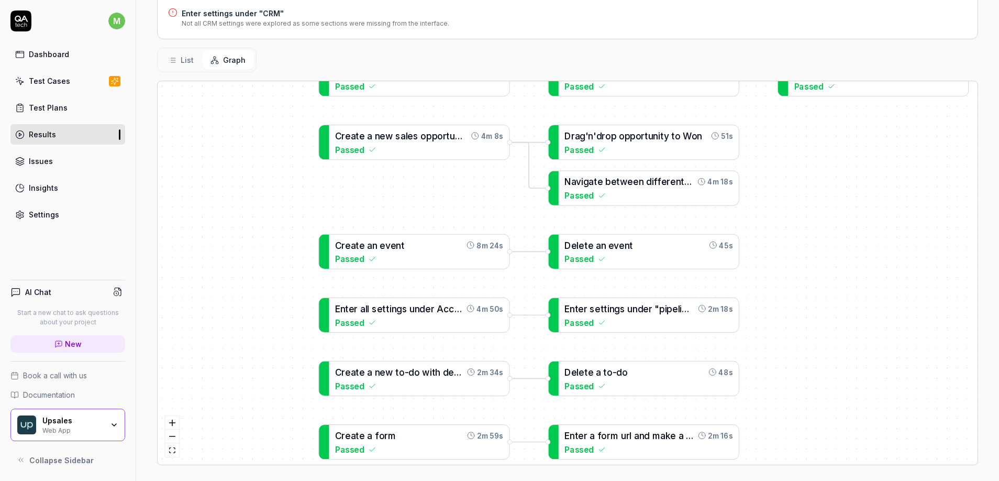
click at [521, 358] on div "A d d a c o n t a c t t o a n e x i s t i n g c o m p a n y 2m 25s Passed L o g…" at bounding box center [568, 272] width 820 height 383
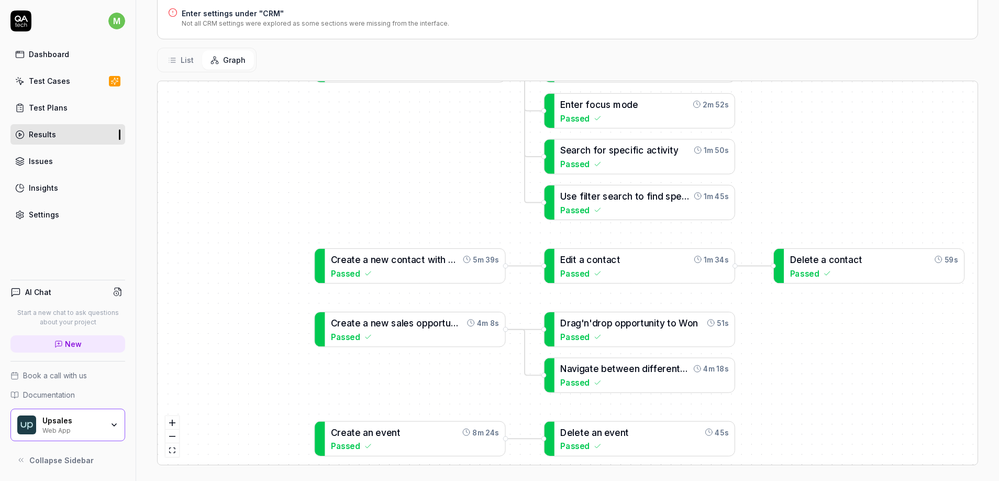
click at [520, 406] on div "A d d a c o n t a c t t o a n e x i s t i n g c o m p a n y 2m 25s Passed L o g…" at bounding box center [568, 272] width 820 height 383
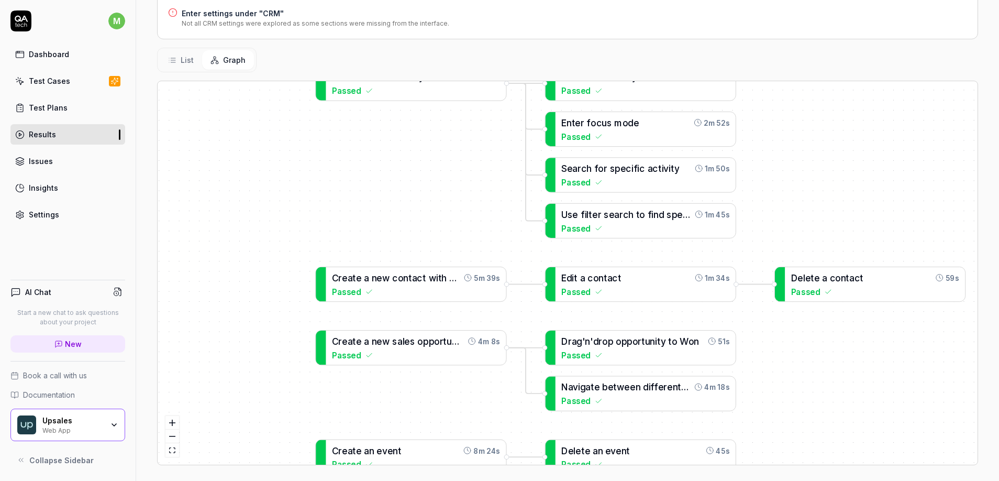
click at [500, 366] on div "A d d a c o n t a c t t o a n e x i s t i n g c o m p a n y 2m 25s Passed L o g…" at bounding box center [568, 272] width 820 height 383
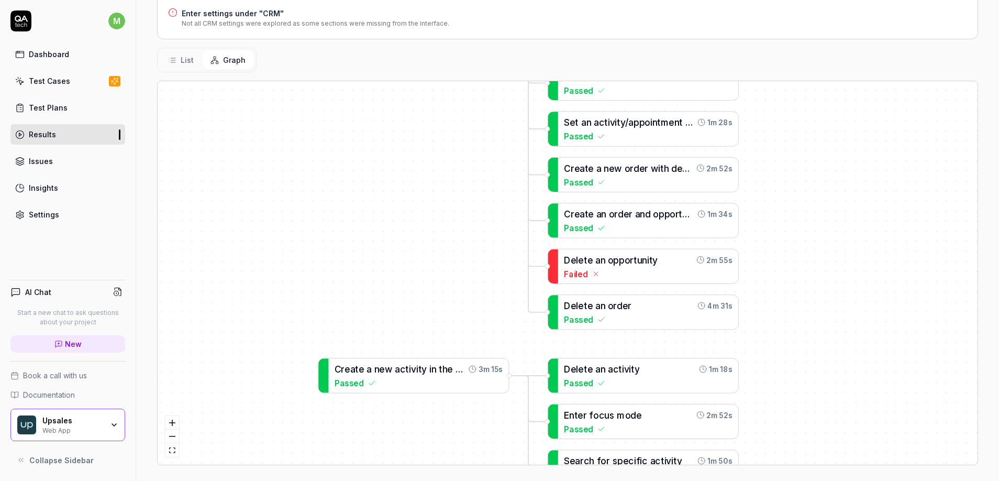
click at [501, 413] on div "A d d a c o n t a c t t o a n e x i s t i n g c o m p a n y 2m 25s Passed L o g…" at bounding box center [568, 272] width 820 height 383
click at [493, 416] on div "A d d a c o n t a c t t o a n e x i s t i n g c o m p a n y 2m 25s Passed L o g…" at bounding box center [568, 272] width 820 height 383
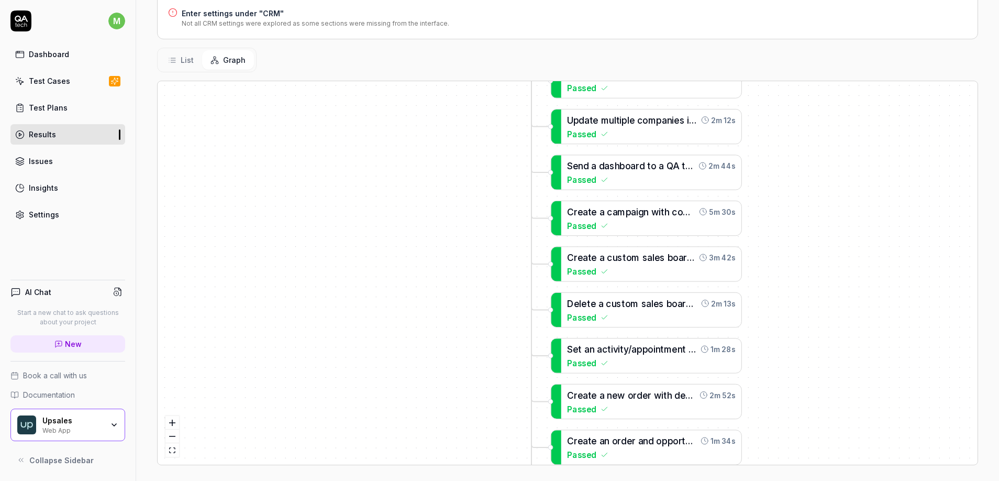
click at [492, 402] on div "A d d a c o n t a c t t o a n e x i s t i n g c o m p a n y 2m 25s Passed L o g…" at bounding box center [568, 272] width 820 height 383
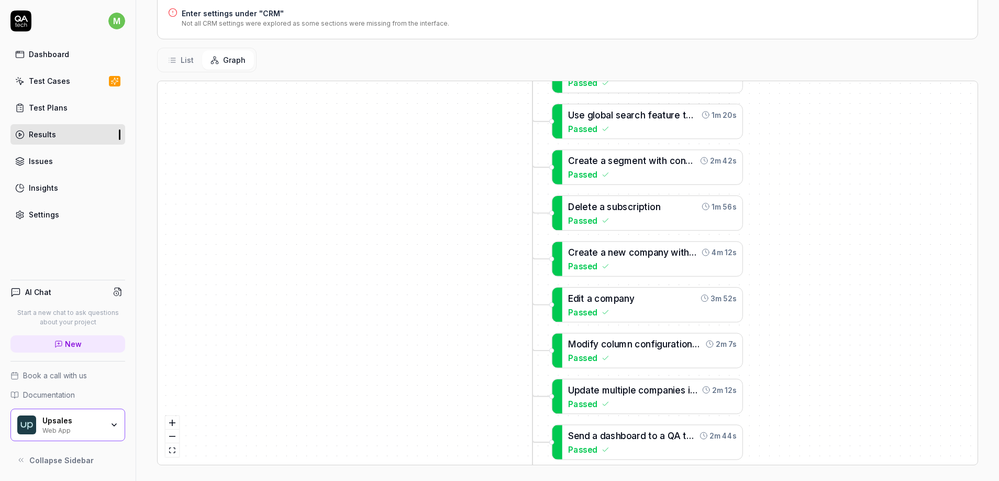
click at [484, 412] on div "A d d a c o n t a c t t o a n e x i s t i n g c o m p a n y 2m 25s Passed L o g…" at bounding box center [568, 272] width 820 height 383
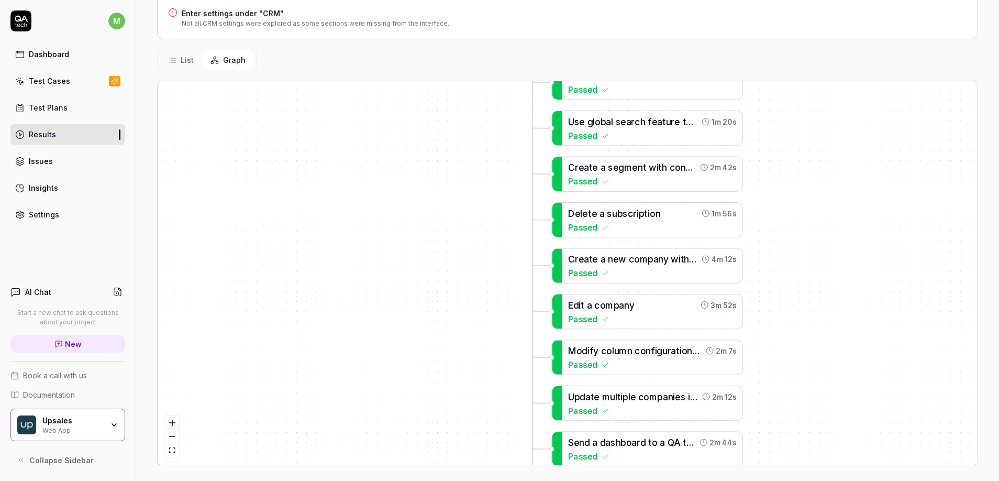
click at [487, 421] on div "A d d a c o n t a c t t o a n e x i s t i n g c o m p a n y 2m 25s Passed L o g…" at bounding box center [568, 272] width 820 height 383
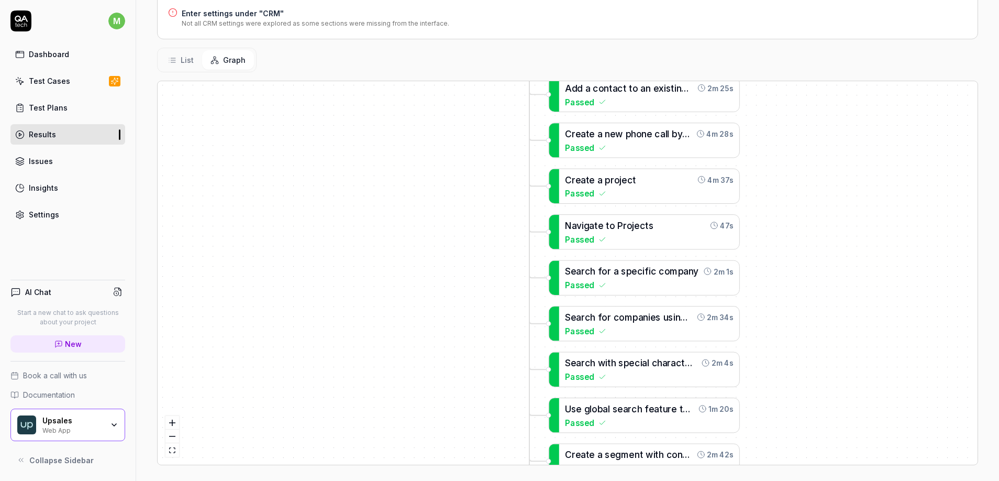
click at [484, 426] on div "A d d a c o n t a c t t o a n e x i s t i n g c o m p a n y 2m 25s Passed L o g…" at bounding box center [568, 272] width 820 height 383
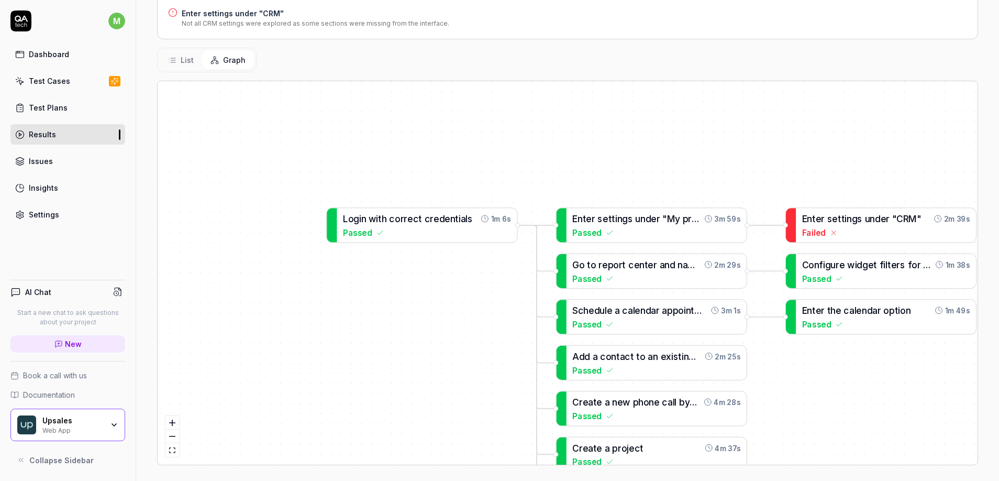
click at [470, 407] on div "A d d a c o n t a c t t o a n e x i s t i n g c o m p a n y 2m 25s Passed L o g…" at bounding box center [568, 272] width 820 height 383
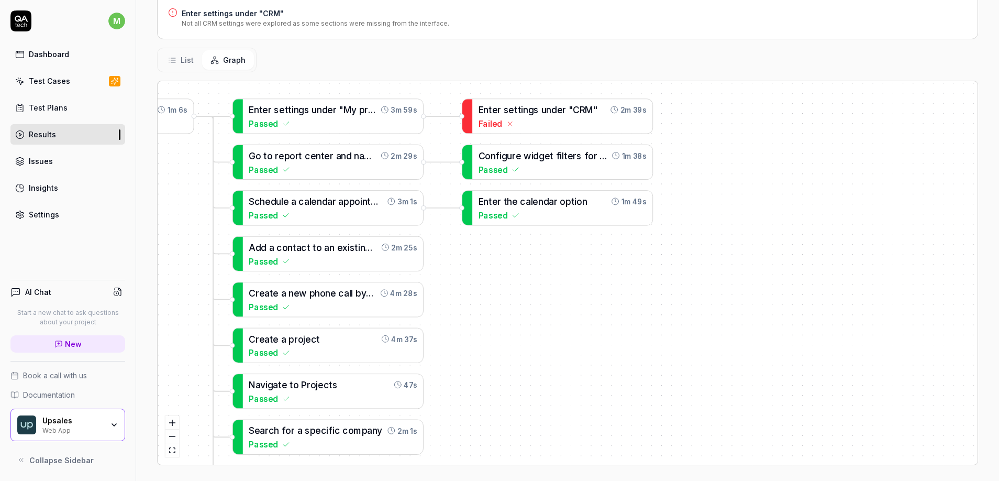
click at [515, 271] on div "A d d a c o n t a c t t o a n e x i s t i n g c o m p a n y 2m 25s Passed L o g…" at bounding box center [568, 272] width 820 height 383
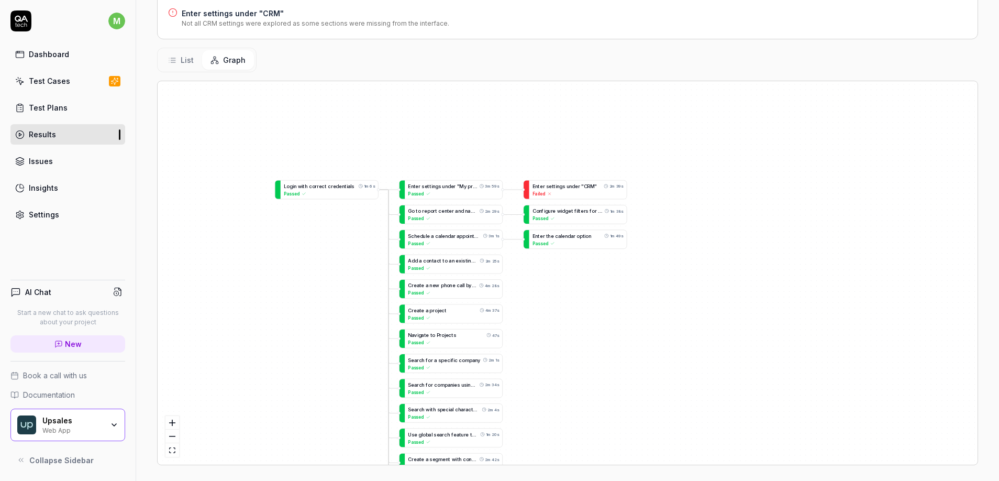
click at [610, 202] on div "A d d a c o n t a c t t o a n e x i s t i n g c o m p a n y 2m 25s Passed L o g…" at bounding box center [568, 272] width 820 height 383
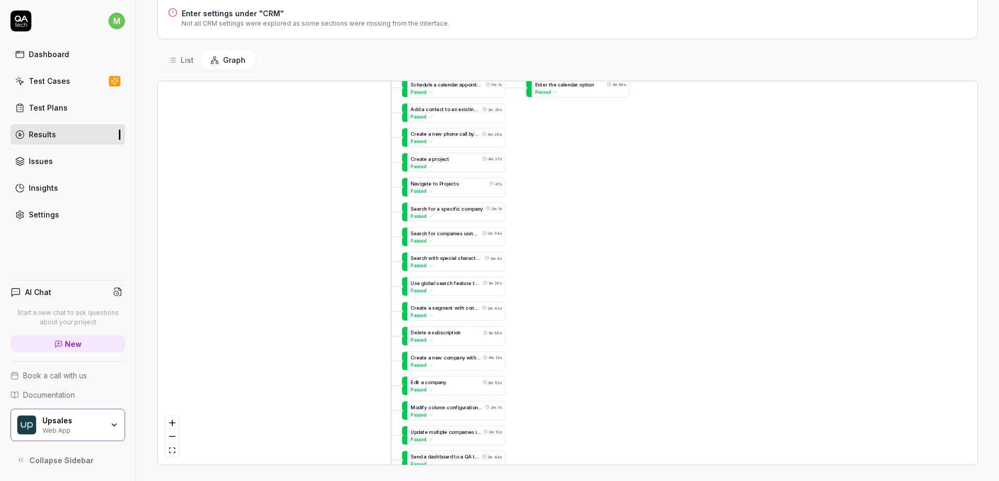
click at [593, 218] on div "A d d a c o n t a c t t o a n e x i s t i n g c o m p a n y 2m 25s Passed L o g…" at bounding box center [568, 272] width 820 height 383
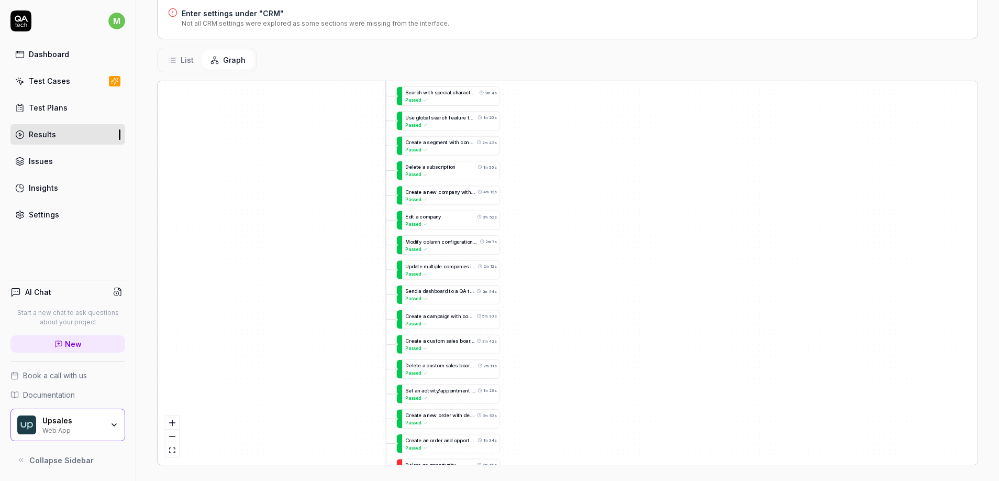
click at [591, 163] on div "A d d a c o n t a c t t o a n e x i s t i n g c o m p a n y 2m 25s Passed L o g…" at bounding box center [568, 272] width 820 height 383
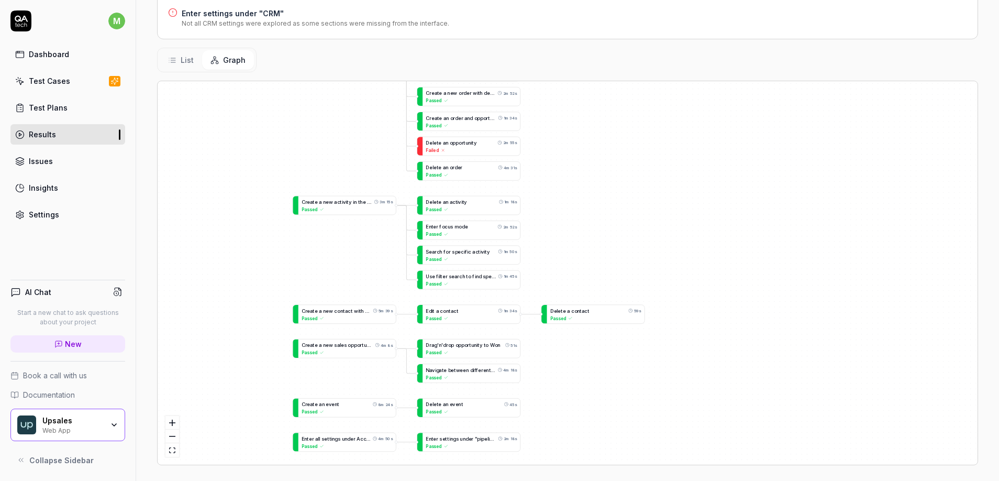
click at [601, 149] on div "A d d a c o n t a c t t o a n e x i s t i n g c o m p a n y 2m 25s Passed L o g…" at bounding box center [568, 272] width 820 height 383
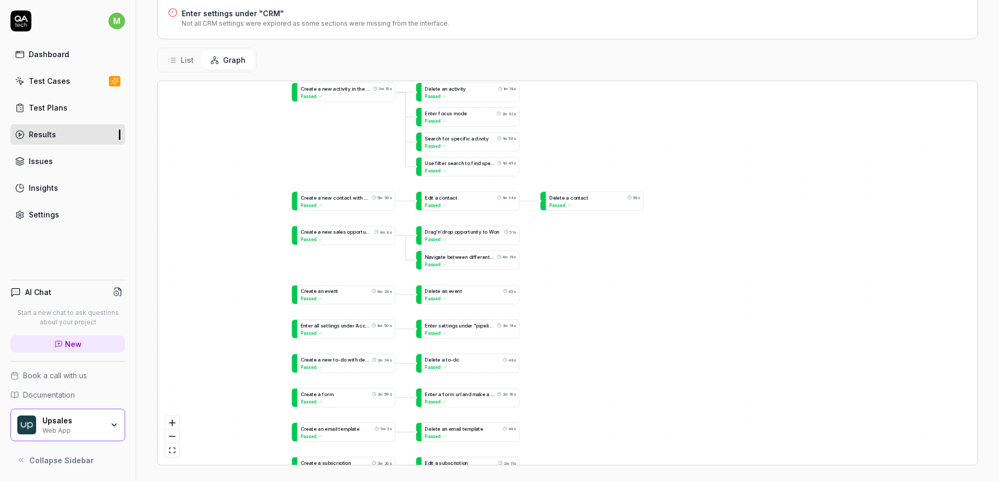
click at [584, 240] on div "A d d a c o n t a c t t o a n e x i s t i n g c o m p a n y 2m 25s Passed L o g…" at bounding box center [568, 272] width 820 height 383
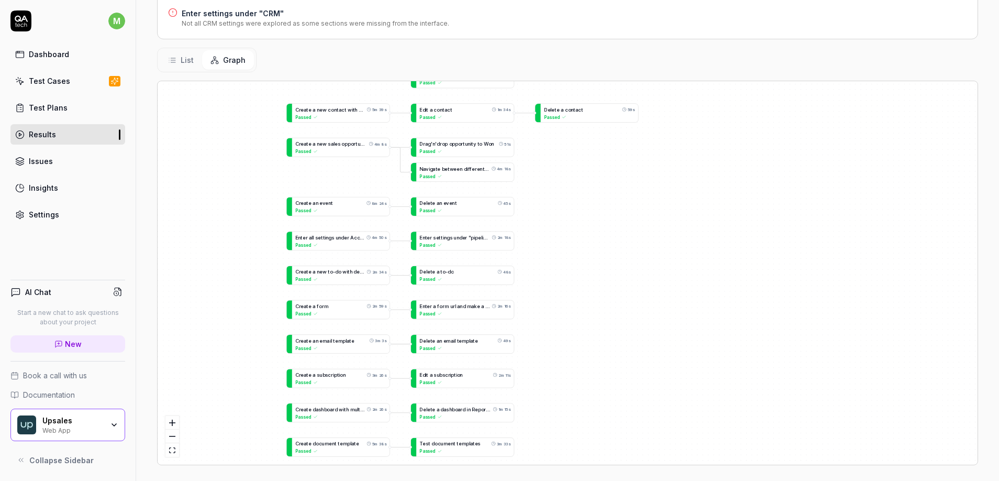
click at [575, 232] on div "A d d a c o n t a c t t o a n e x i s t i n g c o m p a n y 2m 25s Passed L o g…" at bounding box center [568, 272] width 820 height 383
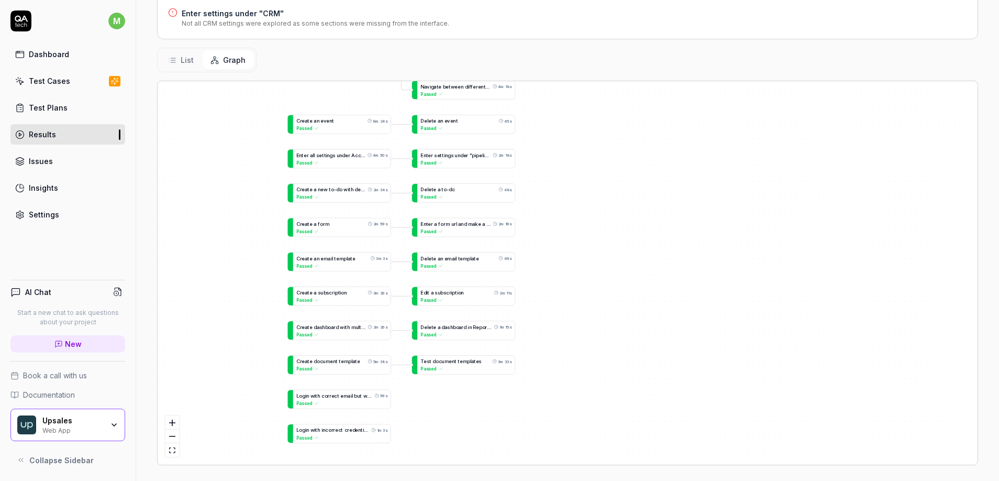
click at [568, 313] on div "A d d a c o n t a c t t o a n e x i s t i n g c o m p a n y 2m 25s Passed L o g…" at bounding box center [568, 272] width 820 height 383
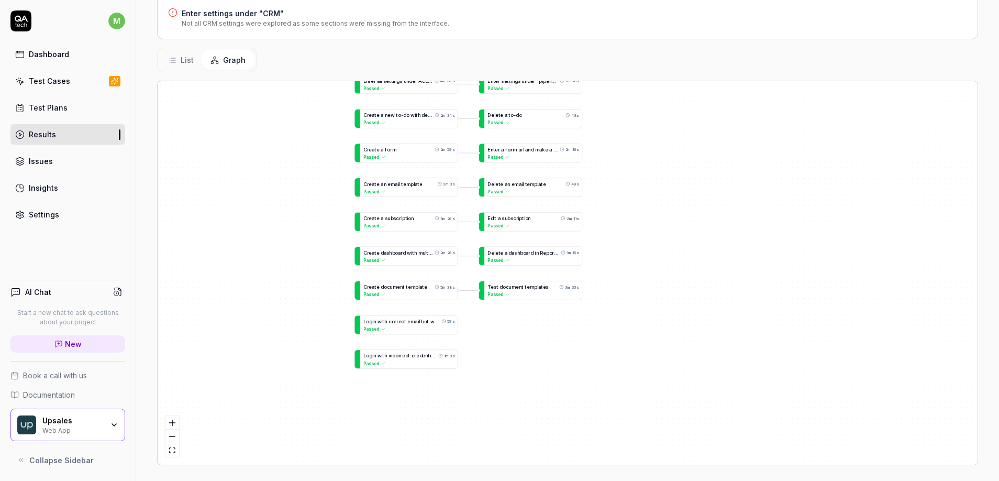
click at [586, 346] on div "A d d a c o n t a c t t o a n e x i s t i n g c o m p a n y 2m 25s Passed L o g…" at bounding box center [568, 272] width 820 height 383
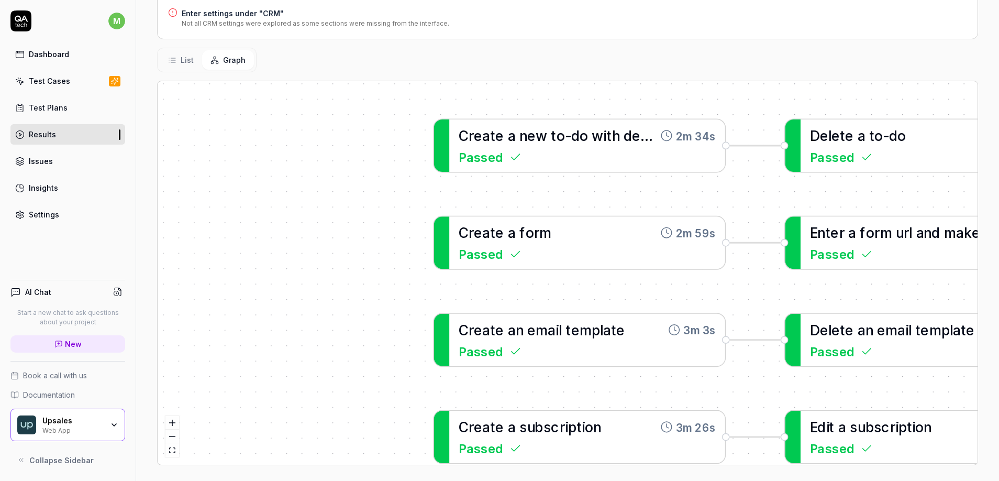
click at [335, 188] on div "A d d a c o n t a c t t o a n e x i s t i n g c o m p a n y 2m 25s Passed L o g…" at bounding box center [568, 272] width 820 height 383
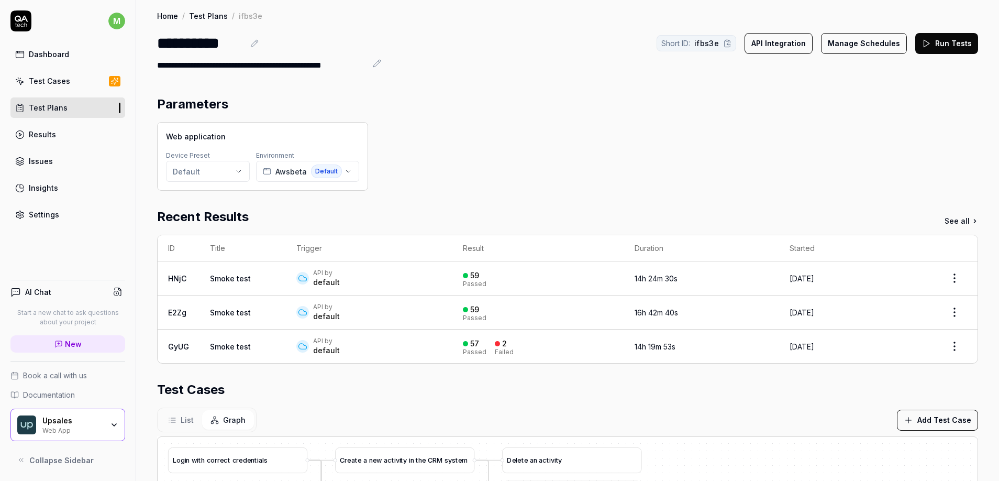
click at [909, 274] on td "[DATE]" at bounding box center [855, 278] width 152 height 34
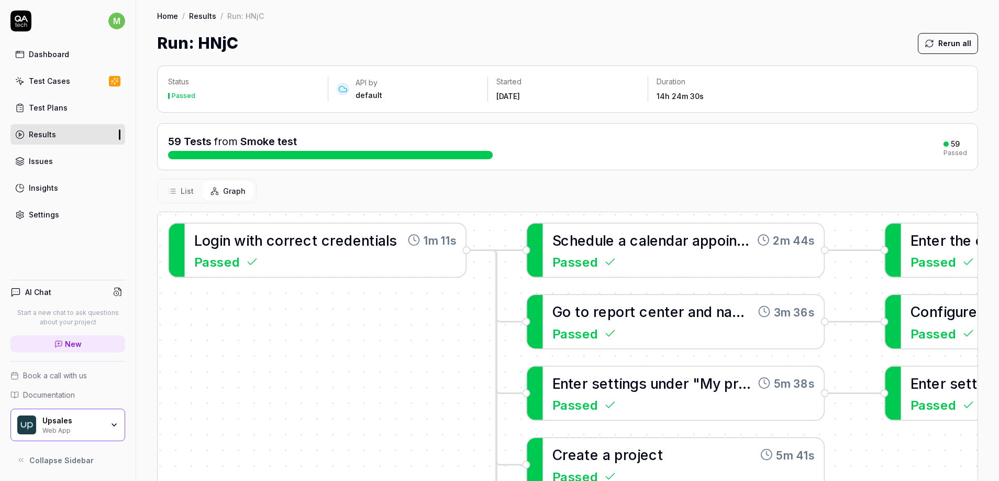
click at [506, 95] on time "[DATE]" at bounding box center [508, 96] width 24 height 9
click at [503, 86] on p "Started" at bounding box center [567, 81] width 142 height 10
click at [507, 99] on time "[DATE]" at bounding box center [508, 96] width 24 height 9
click at [507, 98] on time "[DATE]" at bounding box center [508, 96] width 24 height 9
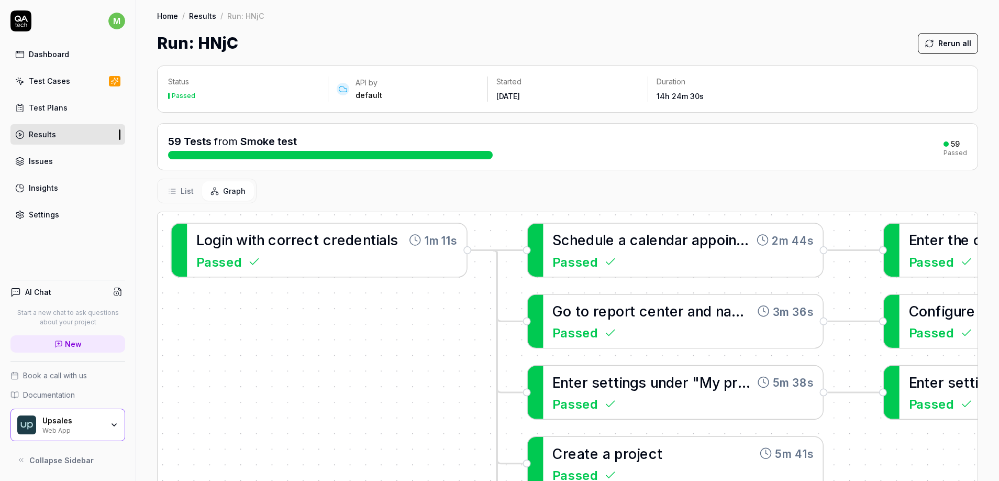
click at [583, 70] on div "Status Passed API by default Started [DATE] Duration 14h 24m 30s" at bounding box center [567, 88] width 821 height 47
